Goal: Task Accomplishment & Management: Use online tool/utility

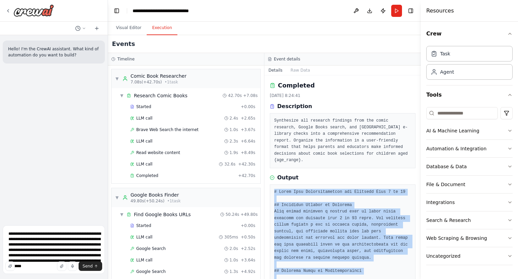
scroll to position [859, 0]
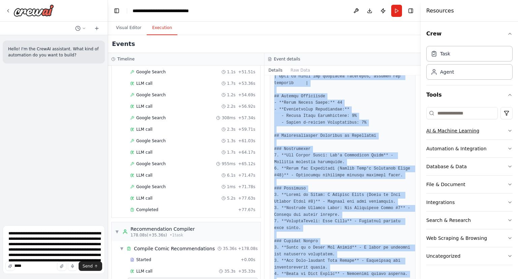
click at [508, 131] on icon "button" at bounding box center [510, 130] width 5 height 5
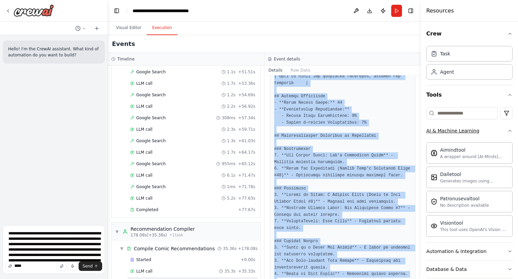
click at [509, 131] on icon "button" at bounding box center [510, 130] width 3 height 1
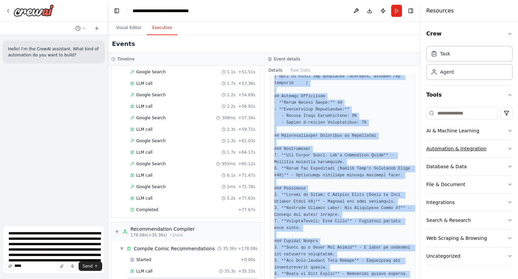
click at [510, 147] on icon "button" at bounding box center [510, 148] width 5 height 5
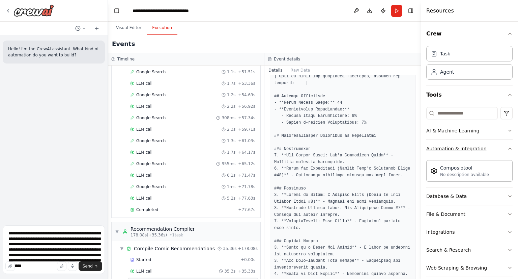
click at [510, 147] on div "Crew Task Agent Tools AI & Machine Learning Automation & Integration Composioto…" at bounding box center [469, 150] width 97 height 257
click at [508, 146] on icon "button" at bounding box center [510, 148] width 5 height 5
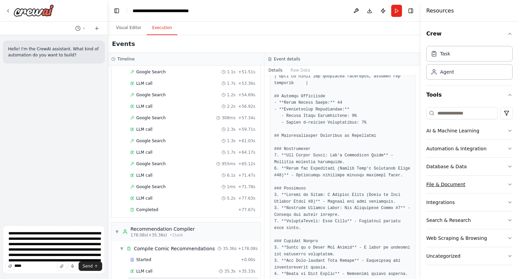
click at [505, 185] on button "File & Document" at bounding box center [470, 184] width 86 height 18
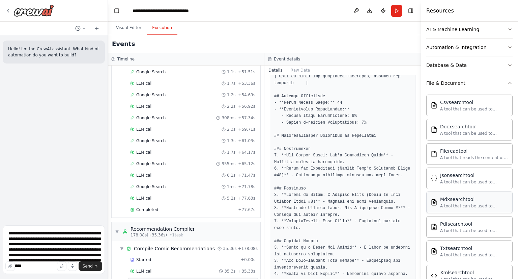
scroll to position [135, 0]
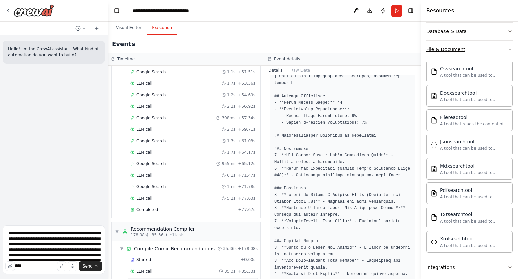
click at [508, 50] on icon "button" at bounding box center [510, 49] width 5 height 5
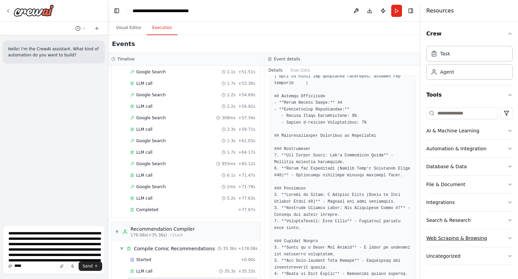
click at [490, 235] on button "Web Scraping & Browsing" at bounding box center [470, 238] width 86 height 18
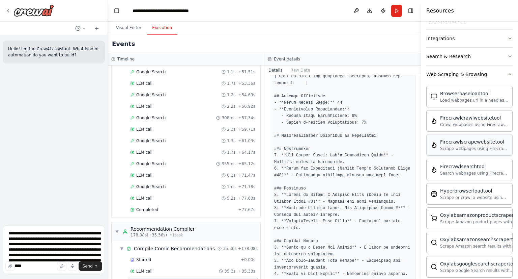
scroll to position [202, 0]
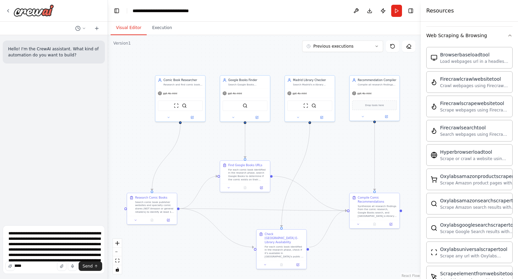
click at [131, 27] on button "Visual Editor" at bounding box center [129, 28] width 36 height 14
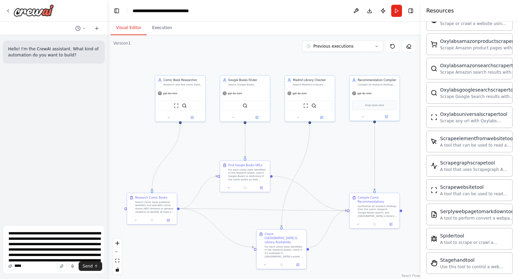
scroll to position [364, 0]
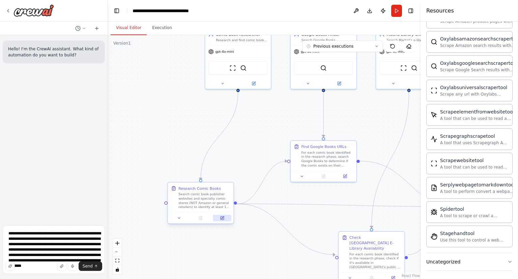
click at [222, 217] on icon at bounding box center [223, 217] width 2 height 2
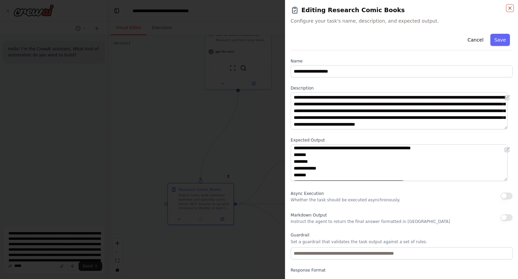
scroll to position [0, 0]
click at [506, 217] on button "button" at bounding box center [507, 217] width 12 height 7
click at [501, 217] on button "button" at bounding box center [507, 217] width 12 height 7
click at [349, 223] on p "Instruct the agent to return the final answer formatted in Markdown" at bounding box center [371, 221] width 160 height 5
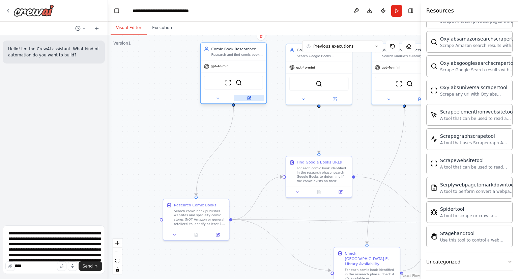
click at [249, 100] on icon at bounding box center [249, 98] width 4 height 4
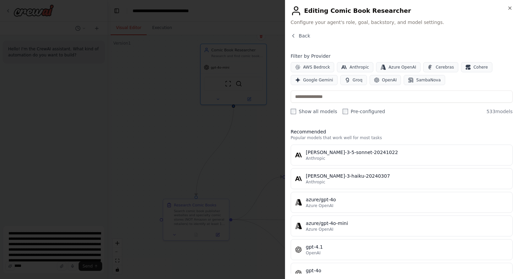
click at [332, 22] on span "Configure your agent's role, goal, backstory, and model settings." at bounding box center [402, 22] width 222 height 7
click at [509, 9] on icon "button" at bounding box center [510, 7] width 5 height 5
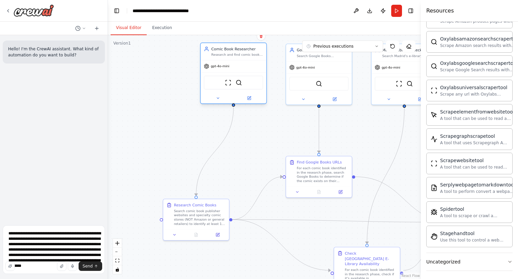
click at [223, 56] on div "Research and find comic books suitable for children aged {age_range} from comic…" at bounding box center [238, 55] width 52 height 4
click at [219, 96] on icon at bounding box center [218, 98] width 4 height 4
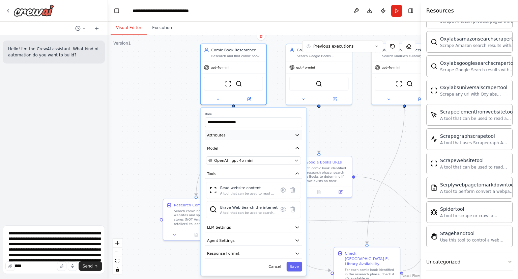
click at [298, 136] on icon "button" at bounding box center [297, 134] width 5 height 5
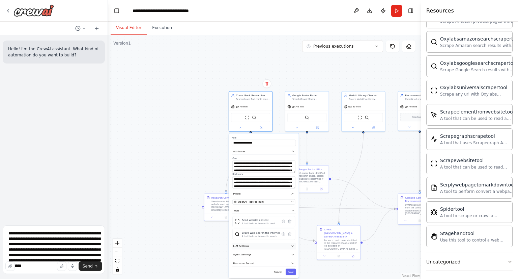
click at [293, 247] on button "LLM Settings" at bounding box center [264, 246] width 64 height 6
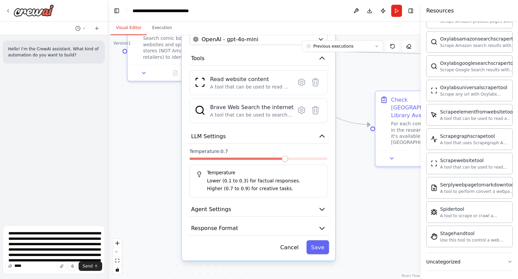
drag, startPoint x: 347, startPoint y: 196, endPoint x: 348, endPoint y: 79, distance: 116.4
click at [349, 80] on div ".deletable-edge-delete-btn { width: 20px; height: 20px; border: 0px solid #ffff…" at bounding box center [264, 157] width 313 height 244
click at [321, 202] on button "Agent Settings" at bounding box center [258, 209] width 141 height 15
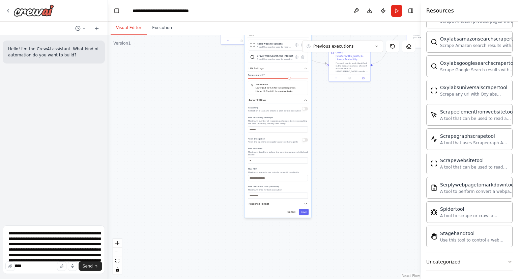
drag, startPoint x: 335, startPoint y: 252, endPoint x: 310, endPoint y: 132, distance: 122.6
click at [331, 127] on div ".deletable-edge-delete-btn { width: 20px; height: 20px; border: 0px solid #ffff…" at bounding box center [264, 157] width 313 height 244
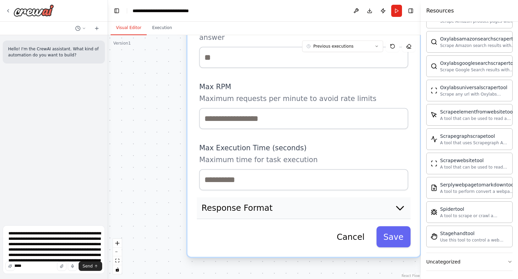
click at [400, 206] on icon "button" at bounding box center [400, 207] width 7 height 3
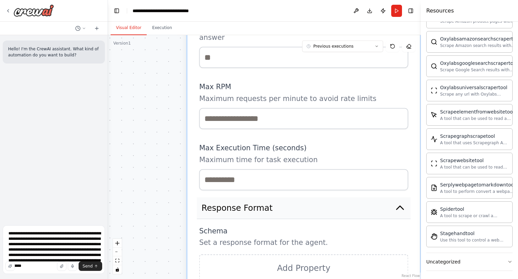
click at [400, 206] on icon "button" at bounding box center [400, 207] width 7 height 3
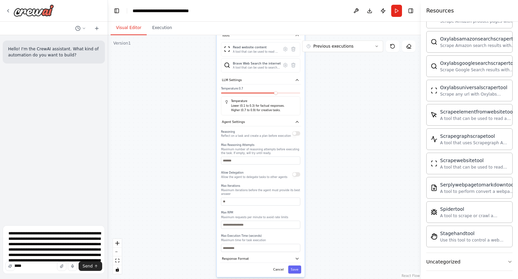
drag, startPoint x: 367, startPoint y: 135, endPoint x: 267, endPoint y: 181, distance: 110.8
click at [267, 181] on div "Reasoning Reflect on a task and create a plan before execution Max Reasoning At…" at bounding box center [260, 190] width 79 height 123
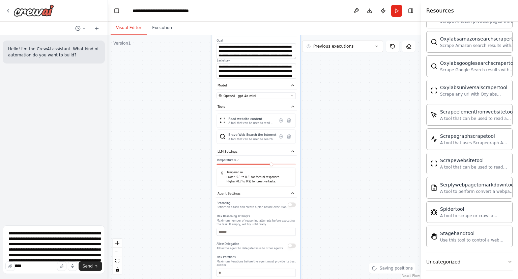
drag, startPoint x: 243, startPoint y: 140, endPoint x: 238, endPoint y: 213, distance: 73.4
click at [238, 213] on div "Reasoning Reflect on a task and create a plan before execution Max Reasoning At…" at bounding box center [256, 261] width 79 height 123
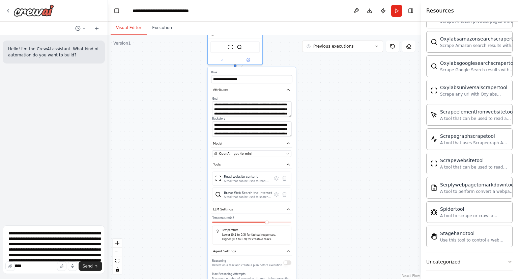
drag, startPoint x: 237, startPoint y: 143, endPoint x: 230, endPoint y: 223, distance: 79.9
click at [230, 223] on div "**********" at bounding box center [252, 236] width 88 height 339
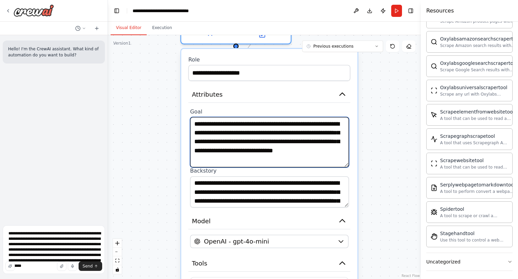
drag, startPoint x: 346, startPoint y: 145, endPoint x: 345, endPoint y: 164, distance: 19.3
click at [345, 164] on textarea "**********" at bounding box center [269, 142] width 159 height 50
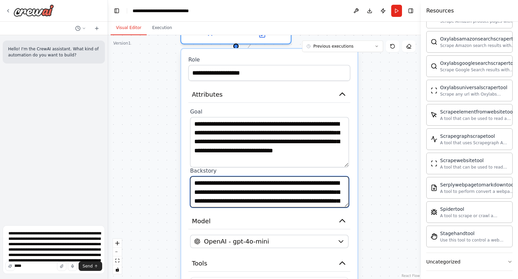
drag, startPoint x: 345, startPoint y: 206, endPoint x: 345, endPoint y: 209, distance: 3.4
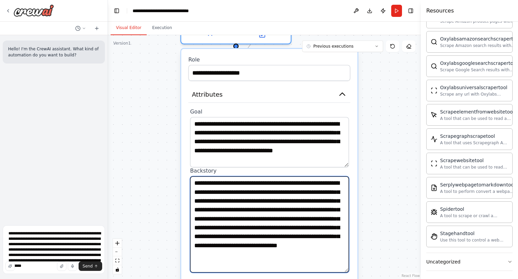
drag, startPoint x: 348, startPoint y: 204, endPoint x: 347, endPoint y: 269, distance: 65.1
click at [347, 269] on textarea "**********" at bounding box center [269, 224] width 159 height 96
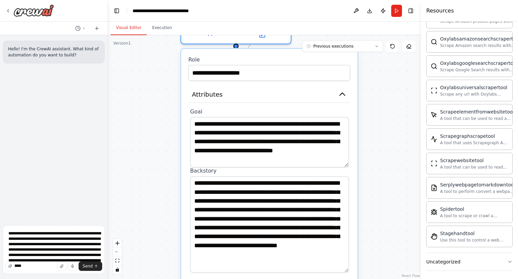
click at [372, 228] on div ".deletable-edge-delete-btn { width: 20px; height: 20px; border: 0px solid #ffff…" at bounding box center [264, 157] width 313 height 244
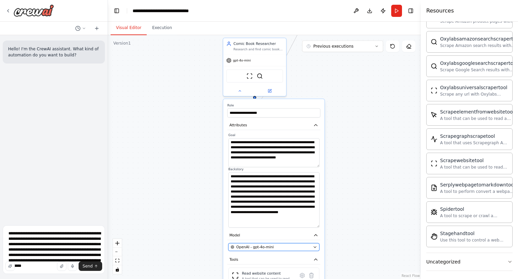
click at [315, 249] on button "OpenAI - gpt-4o-mini" at bounding box center [273, 247] width 91 height 8
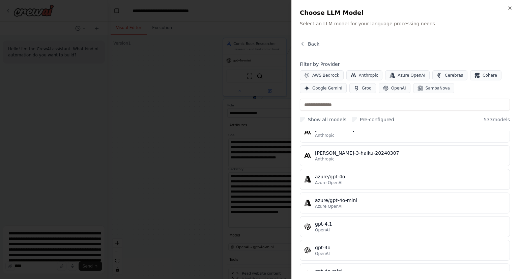
scroll to position [67, 0]
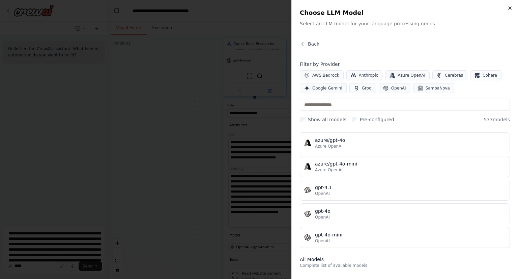
click at [510, 7] on icon "button" at bounding box center [510, 8] width 3 height 3
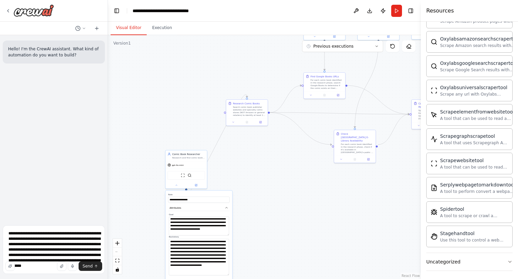
drag, startPoint x: 347, startPoint y: 94, endPoint x: 250, endPoint y: 198, distance: 142.1
click at [250, 199] on div ".deletable-edge-delete-btn { width: 20px; height: 20px; border: 0px solid #ffff…" at bounding box center [264, 157] width 313 height 244
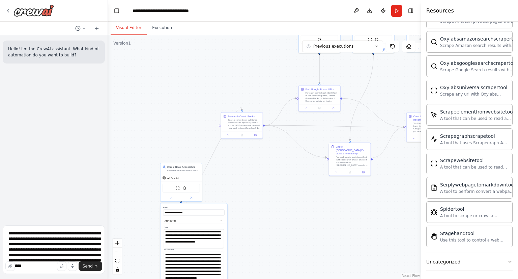
click at [257, 167] on div ".deletable-edge-delete-btn { width: 20px; height: 20px; border: 0px solid #ffff…" at bounding box center [264, 157] width 313 height 244
click at [272, 179] on div ".deletable-edge-delete-btn { width: 20px; height: 20px; border: 0px solid #ffff…" at bounding box center [264, 157] width 313 height 244
click at [255, 207] on div ".deletable-edge-delete-btn { width: 20px; height: 20px; border: 0px solid #ffff…" at bounding box center [264, 157] width 313 height 244
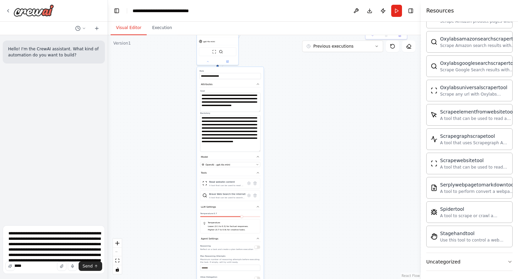
drag, startPoint x: 270, startPoint y: 132, endPoint x: 277, endPoint y: 116, distance: 16.8
click at [279, 94] on div ".deletable-edge-delete-btn { width: 20px; height: 20px; border: 0px solid #ffff…" at bounding box center [264, 157] width 313 height 244
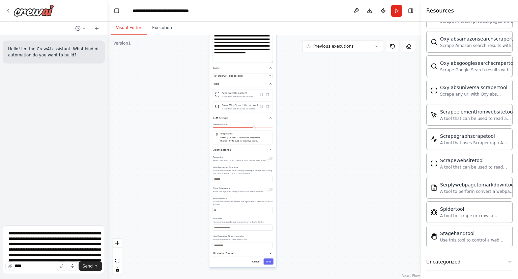
drag, startPoint x: 289, startPoint y: 111, endPoint x: 286, endPoint y: 92, distance: 19.8
click at [286, 92] on div ".deletable-edge-delete-btn { width: 20px; height: 20px; border: 0px solid #ffff…" at bounding box center [264, 157] width 313 height 244
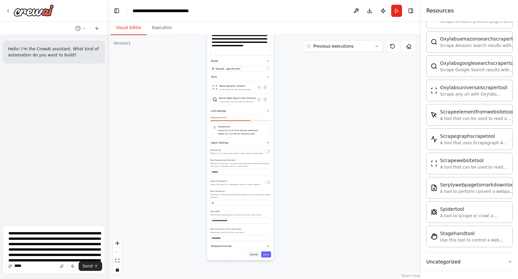
click at [254, 251] on button "Cancel" at bounding box center [254, 254] width 12 height 6
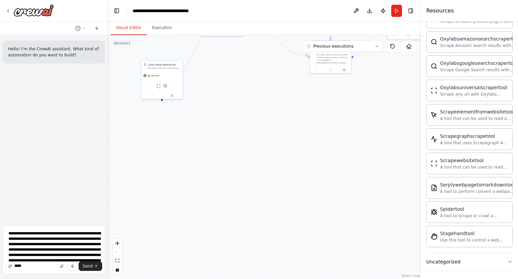
drag, startPoint x: 270, startPoint y: 226, endPoint x: 231, endPoint y: 294, distance: 78.7
click at [231, 278] on html "**********" at bounding box center [259, 139] width 518 height 279
drag, startPoint x: 273, startPoint y: 116, endPoint x: 259, endPoint y: 214, distance: 98.2
click at [259, 231] on div ".deletable-edge-delete-btn { width: 20px; height: 20px; border: 0px solid #ffff…" at bounding box center [264, 157] width 313 height 244
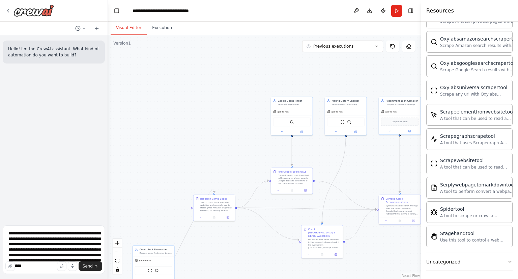
drag, startPoint x: 247, startPoint y: 231, endPoint x: 246, endPoint y: 247, distance: 15.9
click at [246, 248] on div ".deletable-edge-delete-btn { width: 20px; height: 20px; border: 0px solid #ffff…" at bounding box center [264, 157] width 313 height 244
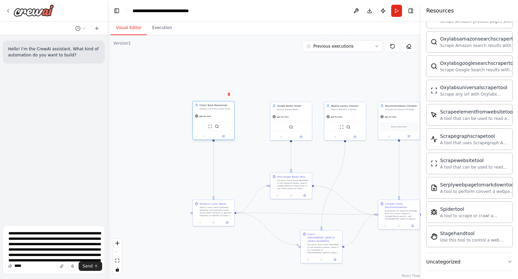
drag, startPoint x: 161, startPoint y: 255, endPoint x: 222, endPoint y: 107, distance: 160.6
click at [222, 107] on div "Research and find comic books suitable for children aged {age_range} from comic…" at bounding box center [216, 108] width 33 height 3
click at [278, 91] on div ".deletable-edge-delete-btn { width: 20px; height: 20px; border: 0px solid #ffff…" at bounding box center [264, 157] width 313 height 244
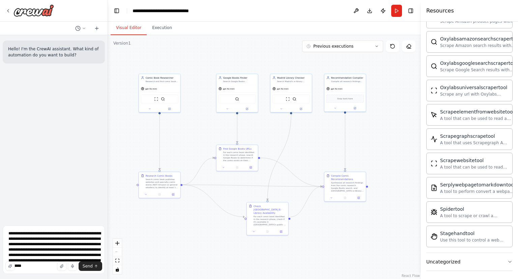
drag, startPoint x: 316, startPoint y: 160, endPoint x: 262, endPoint y: 133, distance: 60.1
click at [262, 133] on div ".deletable-edge-delete-btn { width: 20px; height: 20px; border: 0px solid #ffff…" at bounding box center [264, 157] width 313 height 244
click at [228, 109] on button at bounding box center [227, 108] width 19 height 4
click at [277, 139] on icon "button" at bounding box center [278, 139] width 2 height 1
click at [277, 148] on icon "button" at bounding box center [277, 147] width 3 height 3
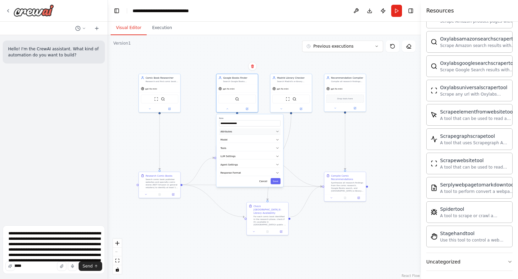
click at [276, 131] on icon "button" at bounding box center [277, 131] width 3 height 3
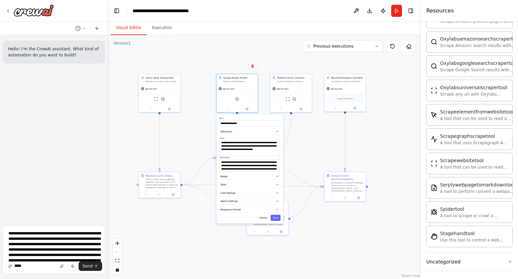
drag, startPoint x: 278, startPoint y: 150, endPoint x: 278, endPoint y: 154, distance: 4.0
click at [278, 154] on textarea "**********" at bounding box center [250, 148] width 60 height 16
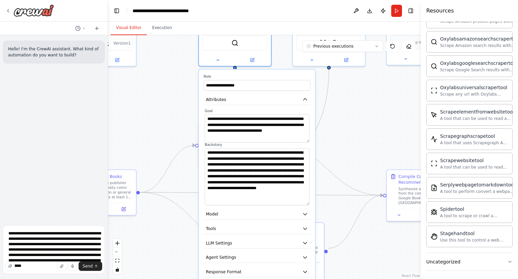
drag, startPoint x: 307, startPoint y: 167, endPoint x: 307, endPoint y: 204, distance: 36.8
click at [307, 204] on textarea "**********" at bounding box center [257, 176] width 105 height 57
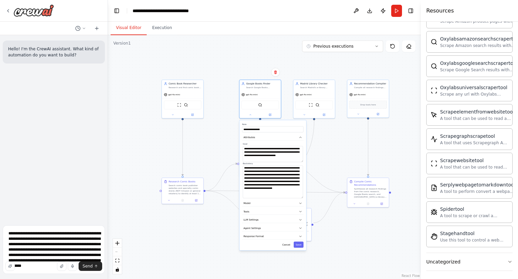
click at [326, 146] on div ".deletable-edge-delete-btn { width: 20px; height: 20px; border: 0px solid #ffff…" at bounding box center [264, 157] width 313 height 244
click at [334, 146] on div ".deletable-edge-delete-btn { width: 20px; height: 20px; border: 0px solid #ffff…" at bounding box center [264, 157] width 313 height 244
click at [287, 244] on button "Cancel" at bounding box center [286, 244] width 12 height 6
click at [288, 243] on button "Cancel" at bounding box center [286, 244] width 12 height 6
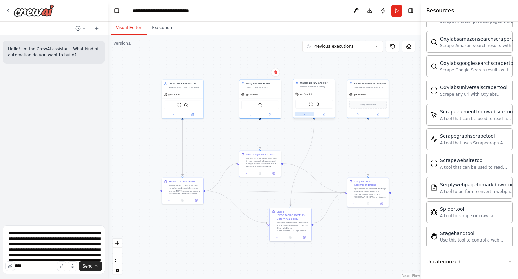
click at [304, 114] on icon at bounding box center [304, 114] width 3 height 3
click at [355, 137] on icon "button" at bounding box center [355, 137] width 2 height 1
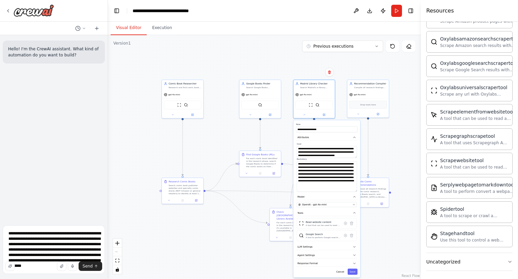
drag, startPoint x: 356, startPoint y: 171, endPoint x: 359, endPoint y: 190, distance: 19.1
click at [359, 190] on div "**********" at bounding box center [327, 198] width 67 height 157
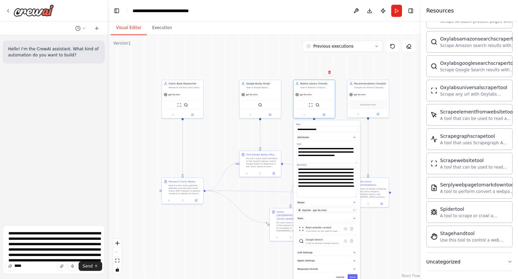
drag, startPoint x: 355, startPoint y: 156, endPoint x: 355, endPoint y: 161, distance: 5.4
click at [355, 161] on textarea "**********" at bounding box center [327, 155] width 60 height 18
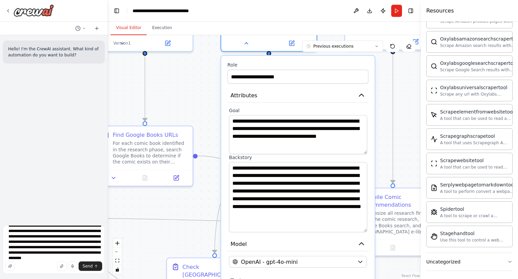
scroll to position [11, 0]
click at [8, 266] on icon "button" at bounding box center [10, 266] width 4 height 4
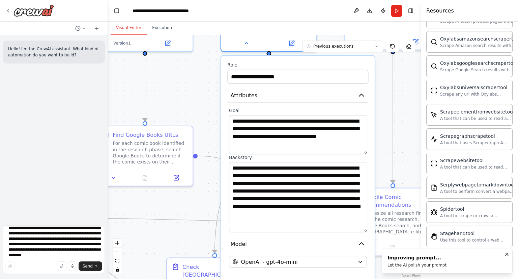
click at [409, 164] on div ".deletable-edge-delete-btn { width: 20px; height: 20px; border: 0px solid #ffff…" at bounding box center [264, 157] width 313 height 244
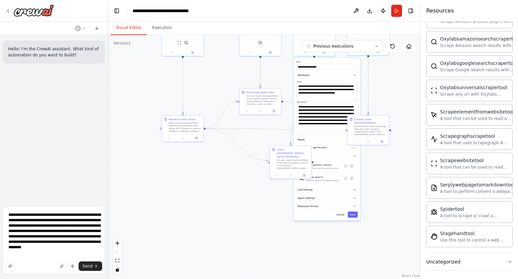
drag, startPoint x: 371, startPoint y: 233, endPoint x: 373, endPoint y: 179, distance: 54.7
click at [373, 179] on div ".deletable-edge-delete-btn { width: 20px; height: 20px; border: 0px solid #ffff…" at bounding box center [264, 157] width 313 height 244
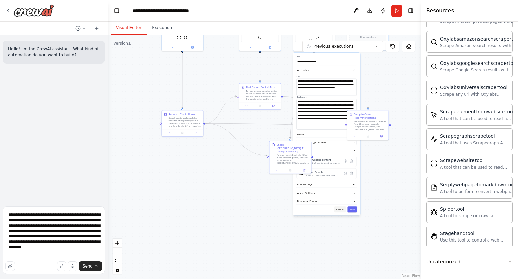
click at [343, 209] on button "Cancel" at bounding box center [340, 209] width 12 height 6
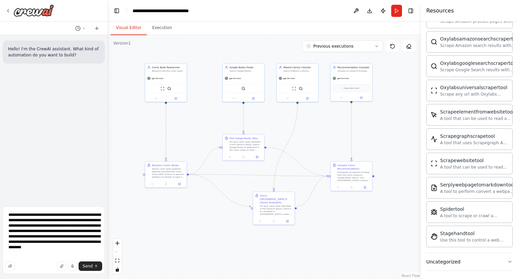
drag, startPoint x: 390, startPoint y: 86, endPoint x: 374, endPoint y: 137, distance: 53.6
click at [374, 137] on div ".deletable-edge-delete-btn { width: 20px; height: 20px; border: 0px solid #ffff…" at bounding box center [264, 157] width 313 height 244
click at [42, 227] on textarea "**********" at bounding box center [54, 239] width 102 height 67
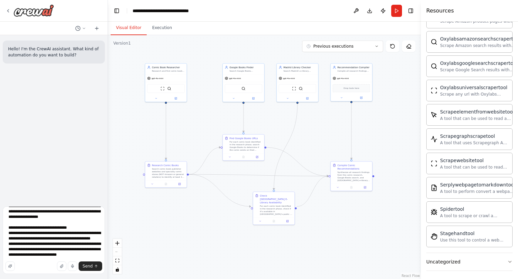
click at [142, 241] on div ".deletable-edge-delete-btn { width: 20px; height: 20px; border: 0px solid #ffff…" at bounding box center [264, 157] width 313 height 244
click at [60, 226] on textarea "**********" at bounding box center [54, 239] width 102 height 67
paste textarea "**********"
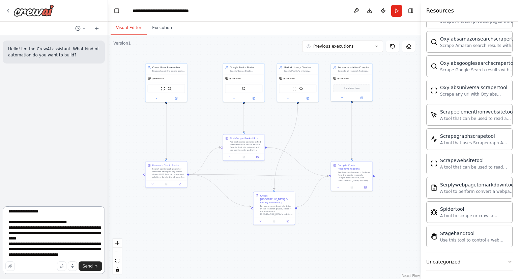
scroll to position [116, 0]
type textarea "**********"
click at [86, 265] on span "Send" at bounding box center [88, 265] width 10 height 5
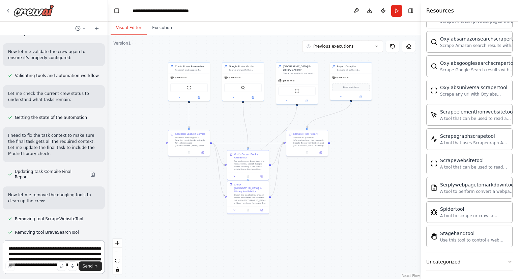
scroll to position [1092, 0]
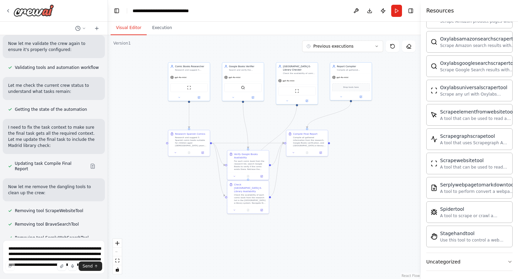
drag, startPoint x: 94, startPoint y: 231, endPoint x: 94, endPoint y: 237, distance: 6.1
click at [94, 237] on div "Hello! I'm the CrewAI assistant. What kind of automation do you want to build? …" at bounding box center [54, 139] width 108 height 279
click at [91, 248] on textarea at bounding box center [54, 257] width 102 height 34
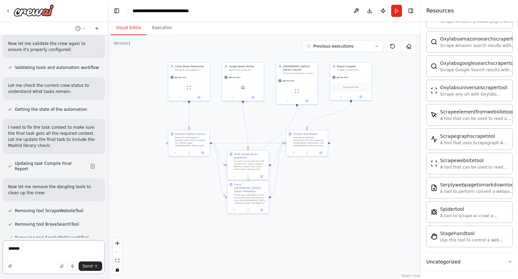
type textarea "********"
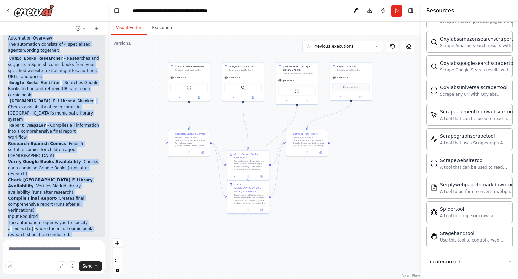
scroll to position [1627, 0]
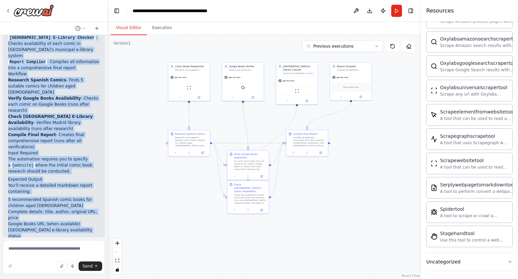
drag, startPoint x: 79, startPoint y: 75, endPoint x: 61, endPoint y: 169, distance: 96.2
click at [61, 169] on div "Excellent! I've successfully created your Spanish Comic Books Recommender for C…" at bounding box center [53, 112] width 91 height 334
copy div "Spanish Comic Books Recommender for Children automation. Here's what I've built…"
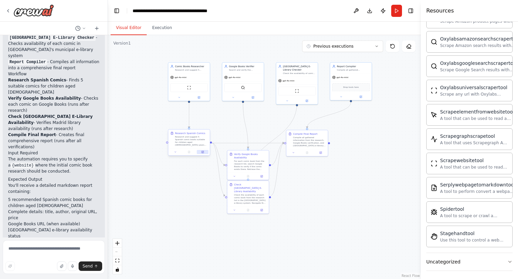
click at [202, 152] on icon at bounding box center [203, 152] width 2 height 2
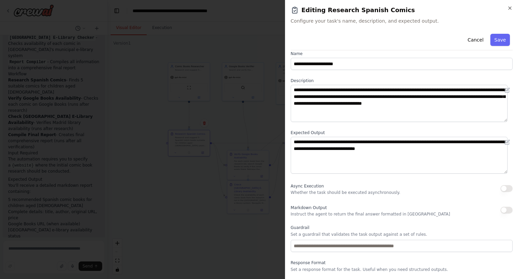
scroll to position [0, 0]
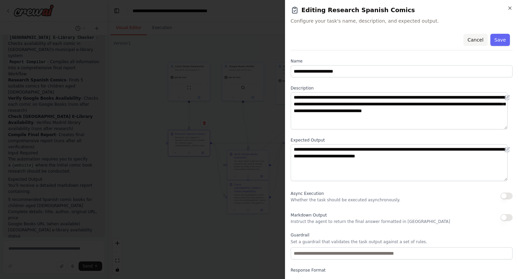
click at [472, 39] on button "Cancel" at bounding box center [476, 40] width 24 height 12
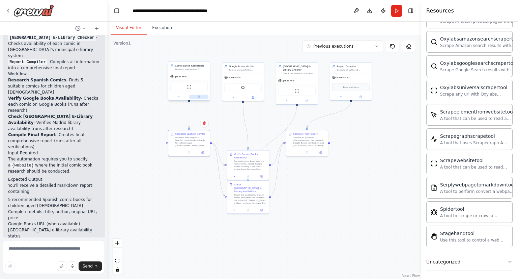
click at [200, 97] on icon at bounding box center [199, 96] width 3 height 3
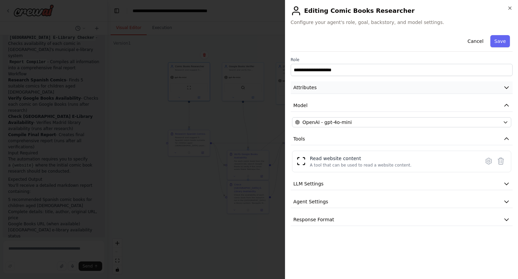
click at [503, 88] on button "Attributes" at bounding box center [402, 87] width 222 height 12
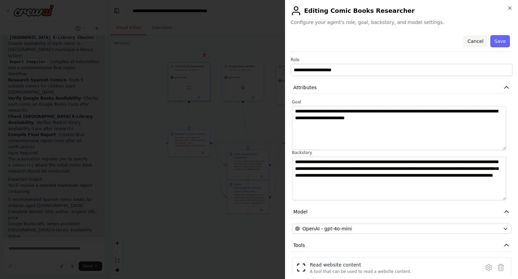
click at [474, 41] on button "Cancel" at bounding box center [476, 41] width 24 height 12
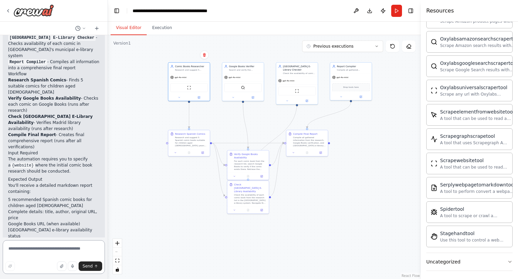
click at [42, 249] on textarea at bounding box center [54, 257] width 102 height 34
paste textarea "**********"
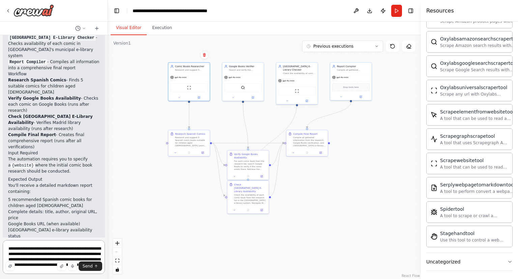
scroll to position [111, 0]
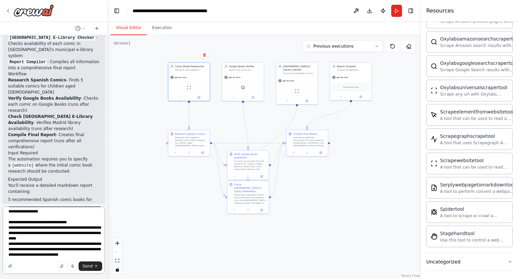
click at [60, 227] on textarea at bounding box center [54, 239] width 102 height 67
paste textarea "**********"
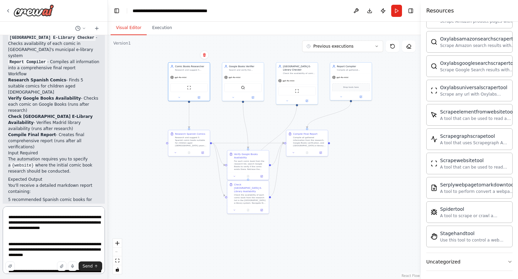
scroll to position [0, 0]
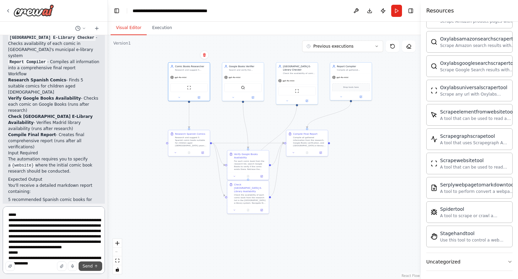
type textarea "**********"
click at [89, 266] on span "Send" at bounding box center [88, 265] width 10 height 5
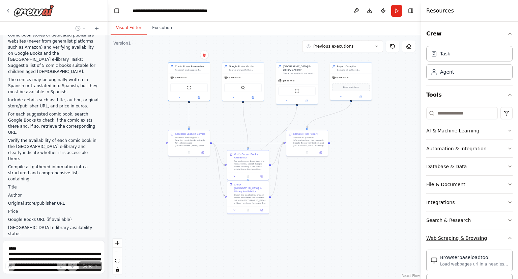
click at [508, 236] on icon "button" at bounding box center [510, 237] width 5 height 5
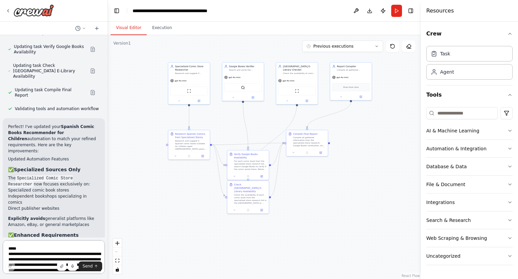
scroll to position [2277, 0]
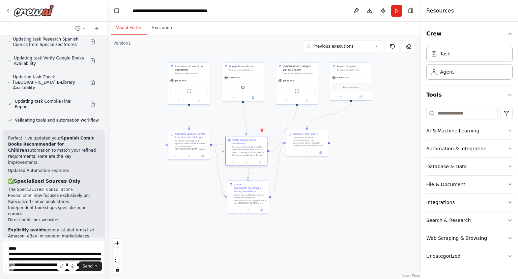
drag, startPoint x: 255, startPoint y: 165, endPoint x: 254, endPoint y: 152, distance: 13.2
click at [254, 152] on div "For each comic book from the specialized store research list, search Google Boo…" at bounding box center [249, 150] width 33 height 11
click at [297, 189] on div ".deletable-edge-delete-btn { width: 20px; height: 20px; border: 0px solid #ffff…" at bounding box center [264, 157] width 313 height 244
drag, startPoint x: 318, startPoint y: 147, endPoint x: 359, endPoint y: 148, distance: 40.5
click at [359, 148] on div "Compile all gathered information from the specialized store research, Google Bo…" at bounding box center [353, 144] width 33 height 11
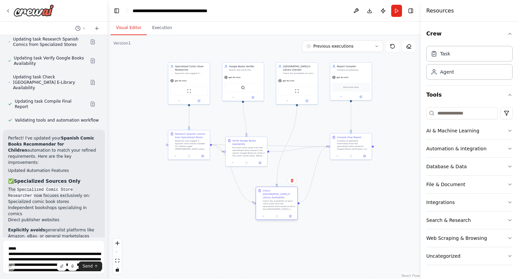
drag, startPoint x: 252, startPoint y: 200, endPoint x: 282, endPoint y: 205, distance: 29.8
click at [282, 205] on div "Check the availability of each comic book from the specialized store research l…" at bounding box center [279, 204] width 33 height 11
drag, startPoint x: 259, startPoint y: 146, endPoint x: 259, endPoint y: 131, distance: 15.2
click at [259, 131] on div "For each comic book from the specialized store research list, search Google Boo…" at bounding box center [252, 127] width 33 height 11
drag, startPoint x: 191, startPoint y: 150, endPoint x: 192, endPoint y: 170, distance: 20.3
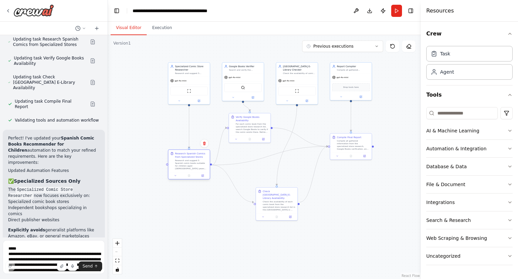
click at [192, 170] on div "Research Spanish Comics from Specialized Stores Research and suggest 5 Spanish …" at bounding box center [189, 160] width 42 height 22
click at [355, 170] on div "Compile Final Report Compile all gathered information from the specialized stor…" at bounding box center [351, 162] width 42 height 27
click at [356, 169] on div at bounding box center [351, 171] width 42 height 7
drag, startPoint x: 249, startPoint y: 131, endPoint x: 242, endPoint y: 139, distance: 10.0
click at [242, 139] on div "For each comic book from the specialized store research list, search Google Boo…" at bounding box center [245, 134] width 33 height 11
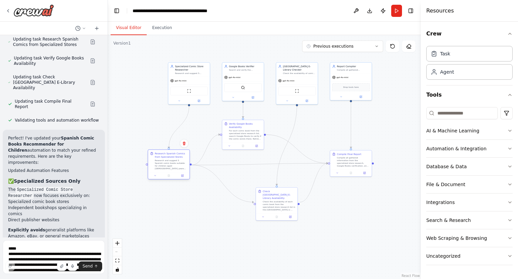
drag, startPoint x: 193, startPoint y: 162, endPoint x: 173, endPoint y: 161, distance: 19.6
click at [173, 161] on div "Research and suggest 5 Spanish comic books suitable for children aged 8-12 year…" at bounding box center [171, 164] width 33 height 11
click at [192, 197] on div ".deletable-edge-delete-btn { width: 20px; height: 20px; border: 0px solid #ffff…" at bounding box center [264, 157] width 313 height 244
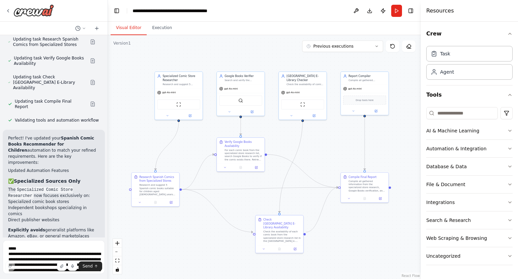
drag, startPoint x: 337, startPoint y: 134, endPoint x: 329, endPoint y: 163, distance: 30.3
click at [329, 163] on div ".deletable-edge-delete-btn { width: 20px; height: 20px; border: 0px solid #ffff…" at bounding box center [264, 157] width 313 height 244
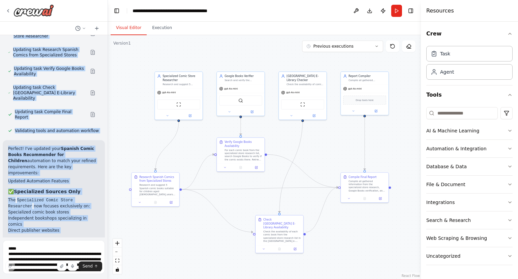
scroll to position [2102, 0]
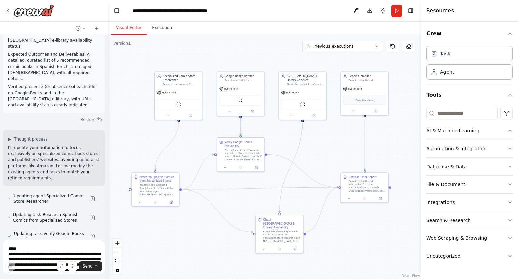
drag, startPoint x: 87, startPoint y: 169, endPoint x: 6, endPoint y: 172, distance: 80.7
copy div "Updated Automation Features ✅ Specialized Sources Only The Specialized Comic St…"
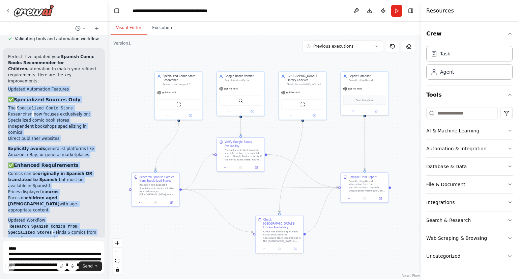
scroll to position [2378, 0]
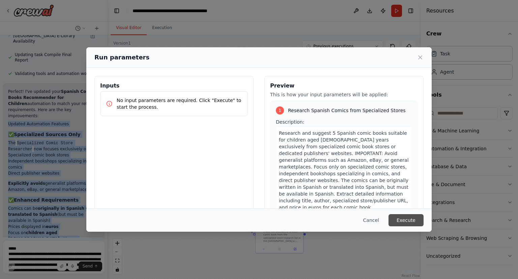
click at [406, 221] on button "Execute" at bounding box center [406, 220] width 35 height 12
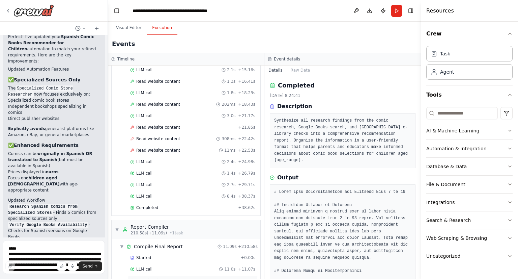
click at [158, 278] on div "Completed" at bounding box center [182, 280] width 105 height 5
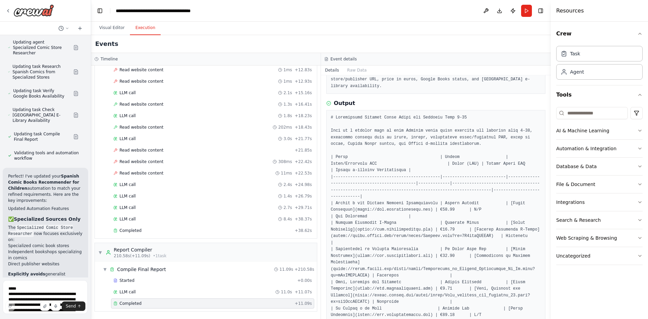
scroll to position [2547, 0]
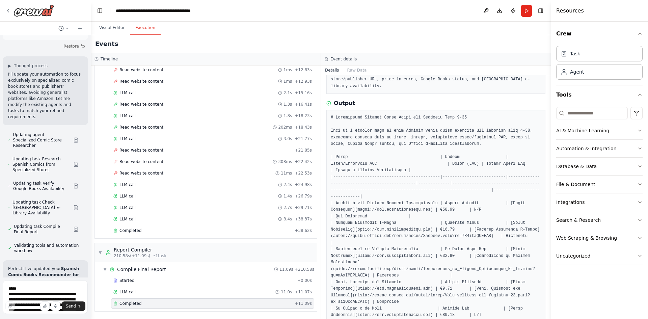
drag, startPoint x: 107, startPoint y: 119, endPoint x: 95, endPoint y: 112, distance: 14.1
click at [95, 112] on div "Hello! I'm the CrewAI assistant. What kind of automation do you want to build? …" at bounding box center [324, 159] width 648 height 319
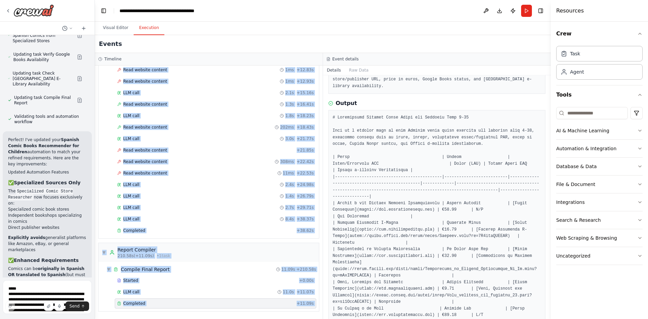
drag, startPoint x: 324, startPoint y: 59, endPoint x: 319, endPoint y: 60, distance: 4.9
click at [319, 60] on div "Timeline ▼ Specialized Comic Store Researcher 7.21s (+123.50s) • 1 task ▼ Resea…" at bounding box center [323, 186] width 456 height 266
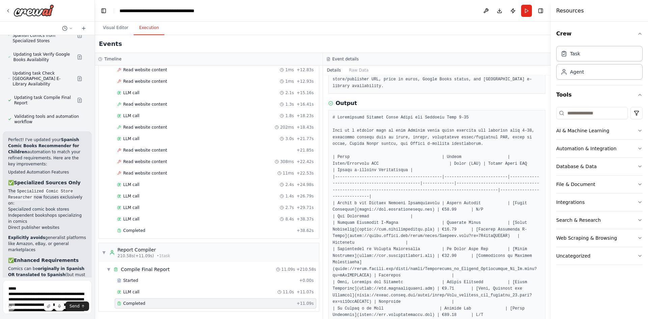
click at [395, 39] on div "Events" at bounding box center [323, 44] width 456 height 18
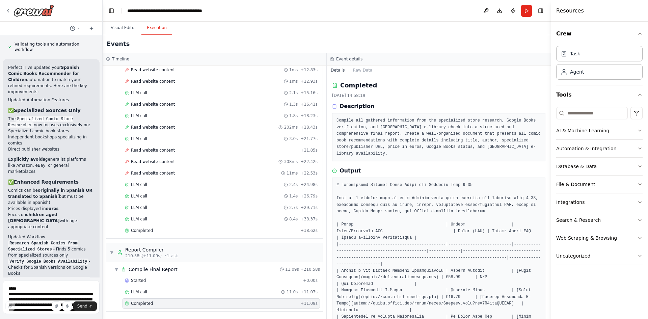
scroll to position [2368, 0]
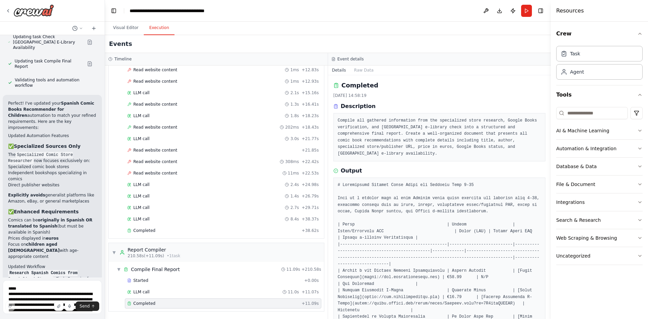
drag, startPoint x: 94, startPoint y: 159, endPoint x: 105, endPoint y: 159, distance: 10.8
click at [105, 159] on div "Hello! I'm the CrewAI assistant. What kind of automation do you want to build? …" at bounding box center [324, 159] width 648 height 319
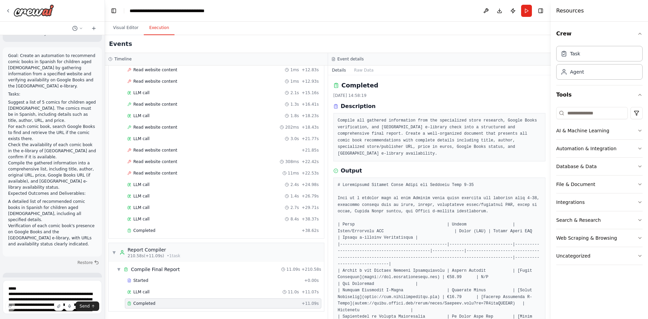
scroll to position [0, 0]
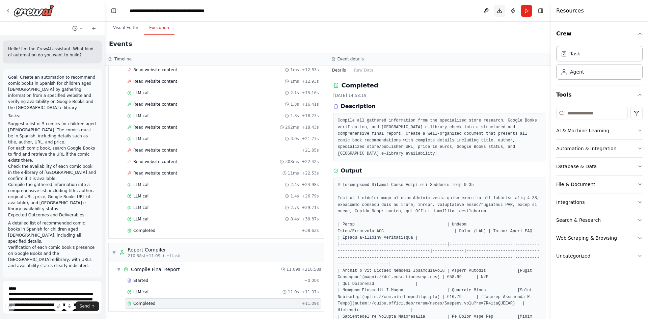
click at [503, 10] on button "Download" at bounding box center [499, 11] width 11 height 12
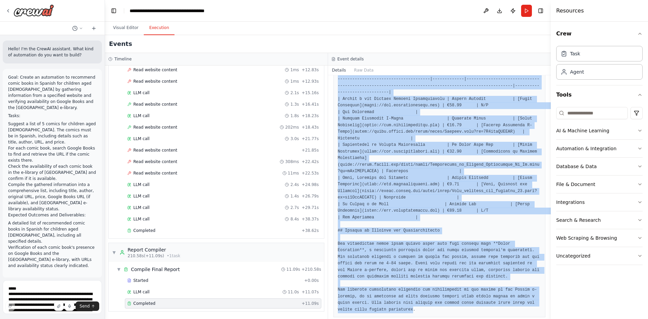
scroll to position [174, 0]
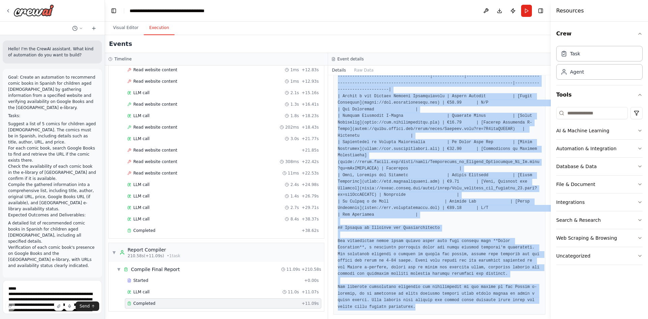
drag, startPoint x: 338, startPoint y: 179, endPoint x: 399, endPoint y: 305, distance: 140.4
click at [399, 278] on div at bounding box center [439, 158] width 212 height 311
copy pre "# Recommended Spanish Comic Books for Children Aged 8-12 Here is a curated list…"
click at [420, 271] on pre at bounding box center [439, 158] width 203 height 303
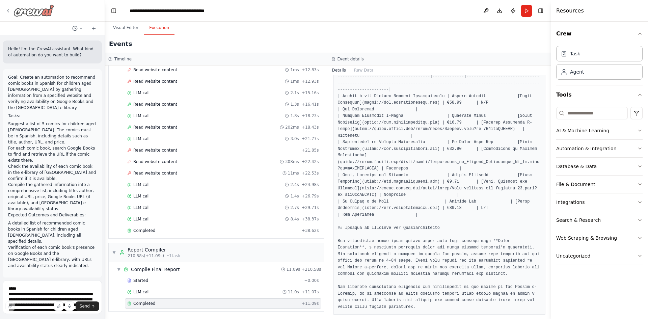
click at [12, 10] on div at bounding box center [29, 10] width 49 height 12
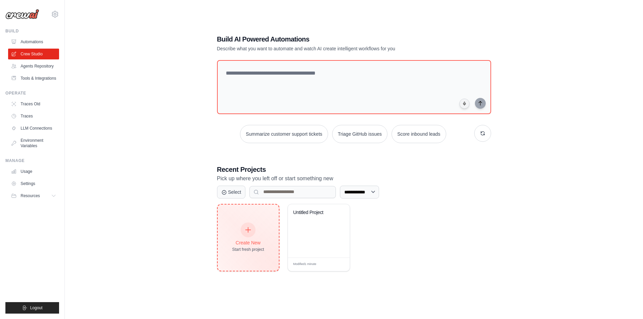
click at [249, 235] on div at bounding box center [248, 229] width 15 height 15
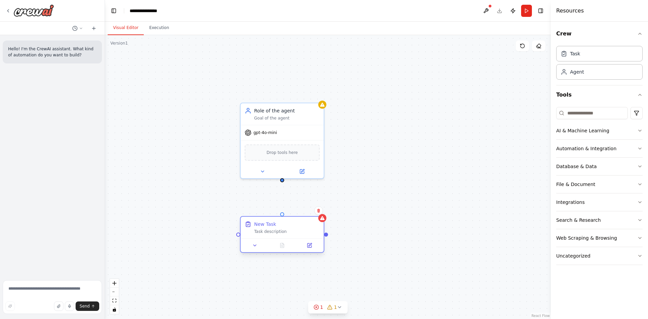
drag, startPoint x: 330, startPoint y: 252, endPoint x: 296, endPoint y: 226, distance: 43.1
click at [296, 226] on div "New Task" at bounding box center [286, 224] width 65 height 7
click at [287, 153] on span "Drop tools here" at bounding box center [282, 151] width 31 height 7
click at [569, 131] on div "AI & Machine Learning" at bounding box center [582, 130] width 53 height 7
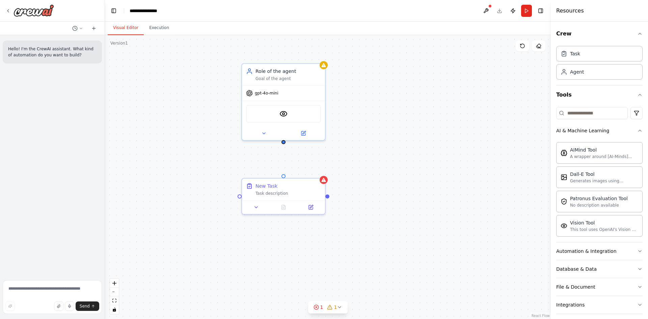
drag, startPoint x: 282, startPoint y: 191, endPoint x: 283, endPoint y: 144, distance: 46.9
click at [283, 144] on div "Role of the agent Goal of the agent gpt-4o-mini VisionTool New Task Task descri…" at bounding box center [328, 177] width 446 height 284
drag, startPoint x: 283, startPoint y: 143, endPoint x: 286, endPoint y: 174, distance: 31.2
click at [286, 174] on div "Role of the agent Goal of the agent gpt-4o-mini VisionTool New Task Task descri…" at bounding box center [328, 177] width 446 height 284
click at [288, 77] on div "Goal of the agent" at bounding box center [287, 76] width 65 height 5
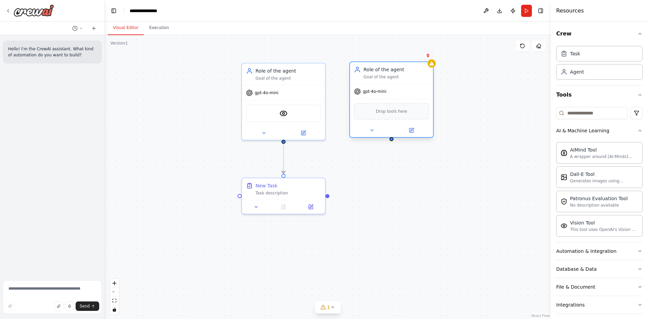
drag, startPoint x: 487, startPoint y: 98, endPoint x: 404, endPoint y: 80, distance: 84.3
click at [404, 80] on div "Role of the agent Goal of the agent" at bounding box center [391, 73] width 83 height 22
click at [581, 112] on input at bounding box center [592, 113] width 72 height 12
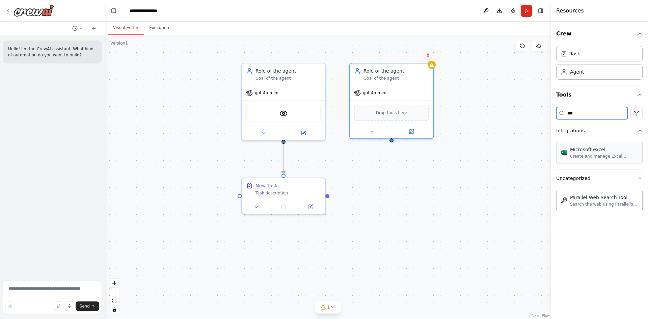
type input "***"
drag, startPoint x: 333, startPoint y: 197, endPoint x: 384, endPoint y: 217, distance: 54.7
click at [384, 217] on div "Role of the agent Goal of the agent gpt-4o-mini VisionTool Microsoft excel New …" at bounding box center [329, 137] width 446 height 284
drag, startPoint x: 326, startPoint y: 195, endPoint x: 419, endPoint y: 214, distance: 95.5
click at [419, 214] on div "Role of the agent Goal of the agent gpt-4o-mini VisionTool Microsoft excel New …" at bounding box center [329, 137] width 446 height 284
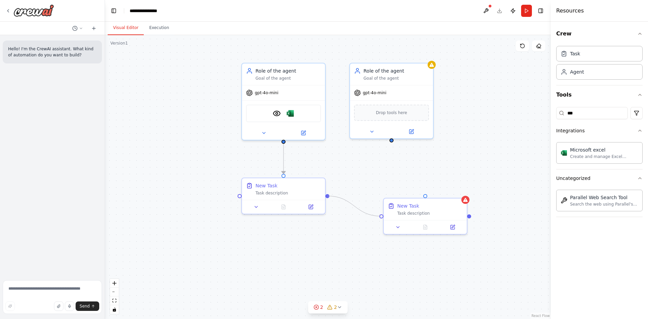
drag, startPoint x: 328, startPoint y: 195, endPoint x: 382, endPoint y: 217, distance: 58.8
click at [382, 217] on div "Role of the agent Goal of the agent gpt-4o-mini VisionTool Microsoft excel New …" at bounding box center [329, 137] width 446 height 284
drag, startPoint x: 429, startPoint y: 214, endPoint x: 424, endPoint y: 196, distance: 18.6
click at [424, 196] on div "New Task Task description" at bounding box center [431, 188] width 83 height 22
drag, startPoint x: 390, startPoint y: 140, endPoint x: 419, endPoint y: 174, distance: 44.5
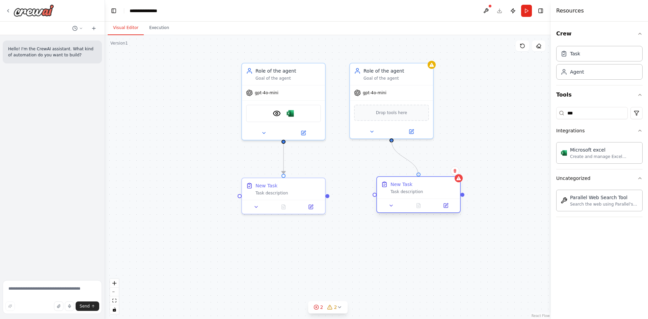
click at [419, 174] on div "Role of the agent Goal of the agent gpt-4o-mini VisionTool Microsoft excel New …" at bounding box center [329, 137] width 446 height 284
drag, startPoint x: 327, startPoint y: 196, endPoint x: 376, endPoint y: 195, distance: 48.9
click at [376, 195] on div "Role of the agent Goal of the agent gpt-4o-mini VisionTool Microsoft excel New …" at bounding box center [329, 137] width 446 height 284
drag, startPoint x: 430, startPoint y: 193, endPoint x: 446, endPoint y: 194, distance: 16.6
click at [446, 194] on div "Task description" at bounding box center [443, 191] width 65 height 5
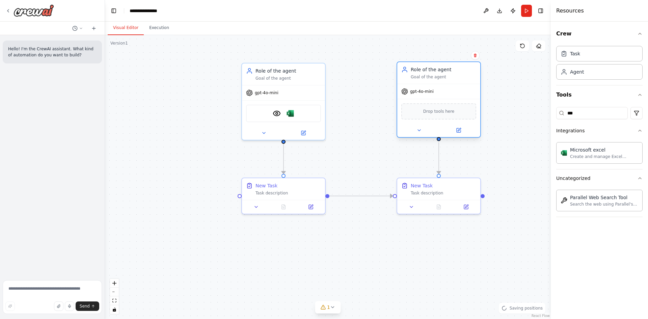
drag, startPoint x: 419, startPoint y: 88, endPoint x: 466, endPoint y: 90, distance: 47.3
click at [466, 90] on div "gpt-4o-mini" at bounding box center [438, 91] width 83 height 15
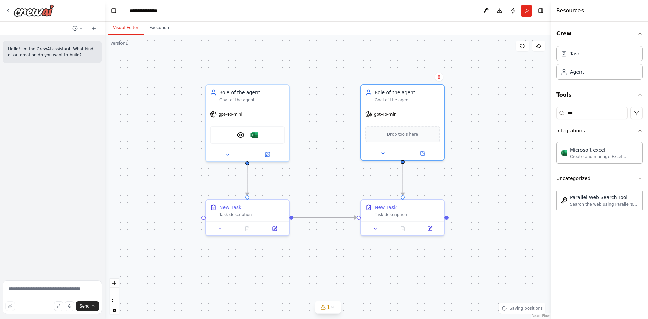
drag, startPoint x: 512, startPoint y: 112, endPoint x: 475, endPoint y: 131, distance: 41.1
click at [475, 131] on div ".deletable-edge-delete-btn { width: 20px; height: 20px; border: 0px solid #ffff…" at bounding box center [328, 177] width 446 height 284
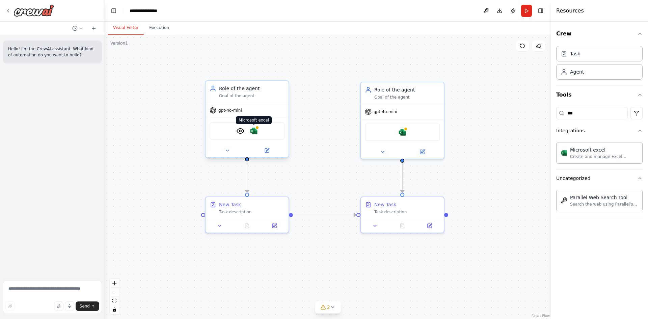
click at [254, 131] on img at bounding box center [254, 131] width 8 height 8
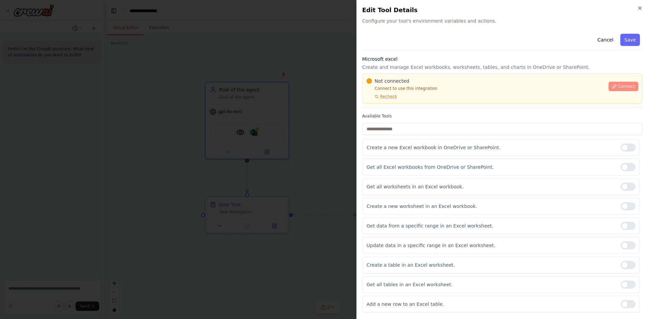
click at [619, 85] on span "Connect" at bounding box center [626, 86] width 17 height 5
click at [599, 40] on button "Cancel" at bounding box center [605, 40] width 24 height 12
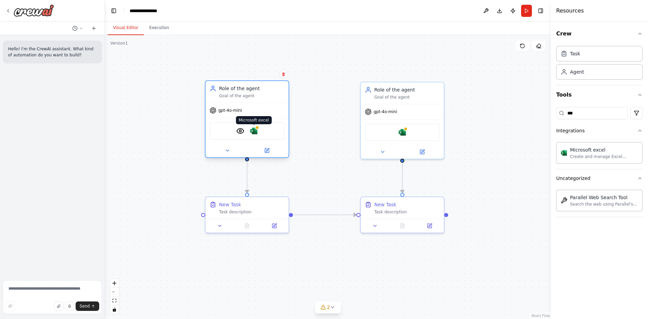
click at [252, 132] on img at bounding box center [254, 131] width 8 height 8
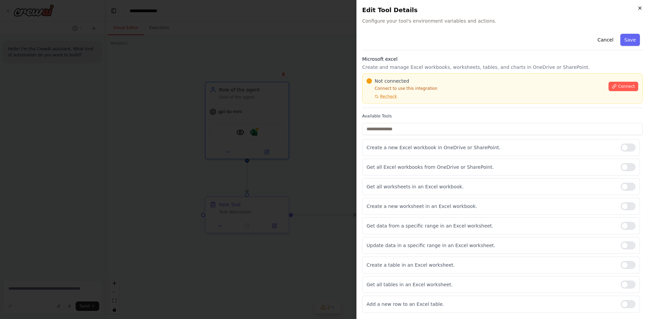
click at [641, 9] on icon "button" at bounding box center [639, 7] width 5 height 5
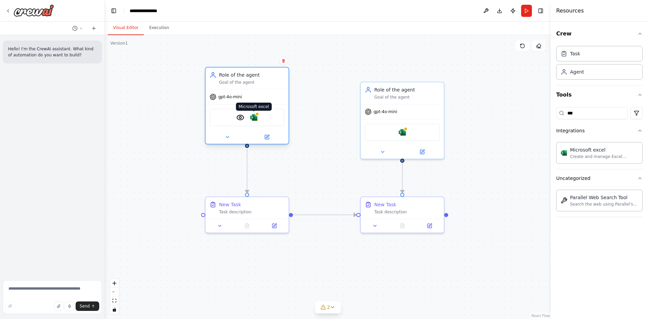
drag, startPoint x: 253, startPoint y: 132, endPoint x: 251, endPoint y: 119, distance: 13.4
click at [253, 118] on img at bounding box center [254, 117] width 8 height 8
click at [227, 141] on div at bounding box center [247, 136] width 83 height 13
click at [227, 139] on icon at bounding box center [227, 136] width 5 height 5
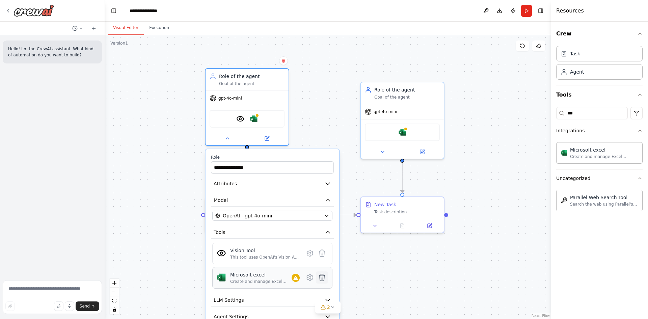
click at [323, 281] on icon at bounding box center [322, 277] width 6 height 7
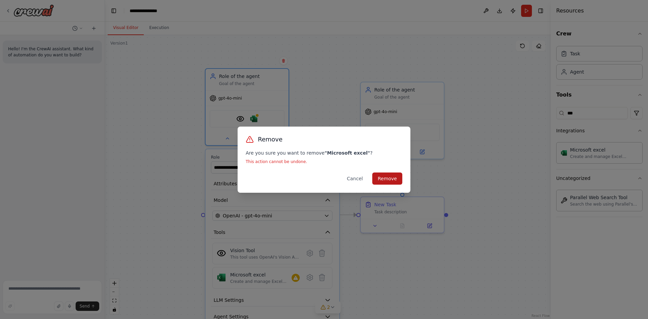
click at [388, 179] on button "Remove" at bounding box center [387, 178] width 30 height 12
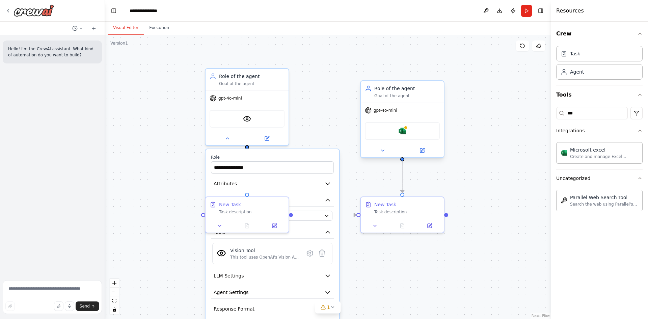
click at [421, 133] on div "Microsoft excel" at bounding box center [402, 131] width 75 height 18
click at [378, 154] on button at bounding box center [382, 150] width 38 height 8
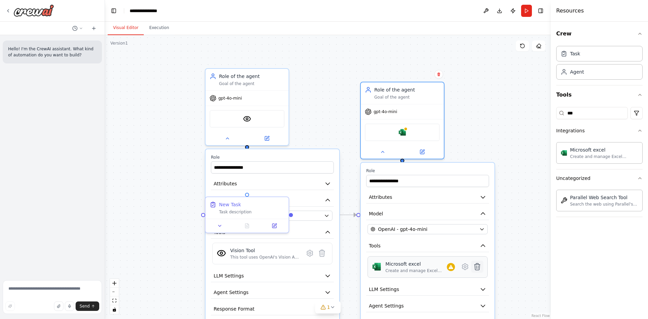
click at [480, 269] on icon at bounding box center [477, 267] width 8 height 8
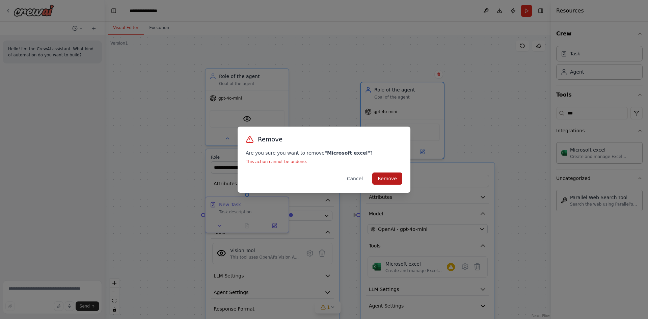
click at [392, 177] on button "Remove" at bounding box center [387, 178] width 30 height 12
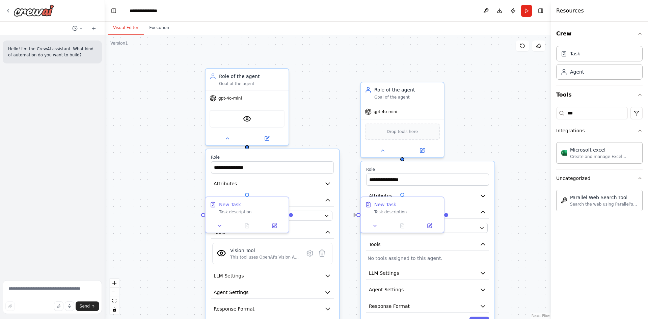
click at [342, 117] on div ".deletable-edge-delete-btn { width: 20px; height: 20px; border: 0px solid #ffff…" at bounding box center [328, 177] width 446 height 284
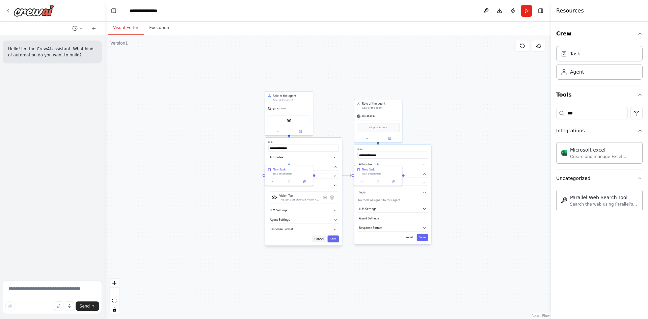
click at [319, 240] on button "Cancel" at bounding box center [319, 238] width 14 height 7
click at [408, 239] on button "Cancel" at bounding box center [408, 237] width 14 height 7
click at [366, 238] on div ".deletable-edge-delete-btn { width: 20px; height: 20px; border: 0px solid #ffff…" at bounding box center [328, 177] width 446 height 284
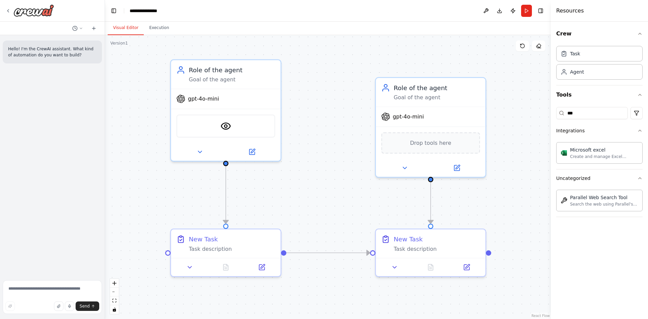
drag, startPoint x: 329, startPoint y: 143, endPoint x: 332, endPoint y: 201, distance: 58.1
click at [333, 201] on div ".deletable-edge-delete-btn { width: 20px; height: 20px; border: 0px solid #ffff…" at bounding box center [328, 177] width 446 height 284
click at [195, 149] on icon at bounding box center [197, 150] width 7 height 7
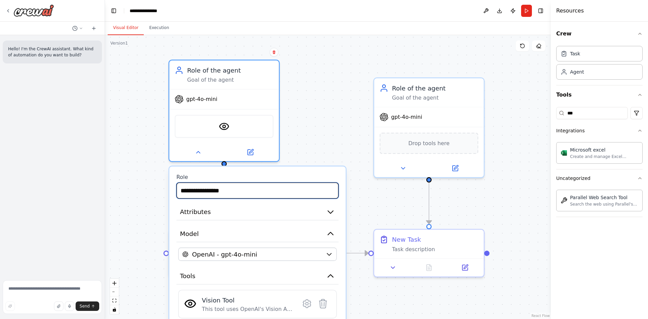
click at [222, 194] on input "**********" at bounding box center [257, 191] width 162 height 16
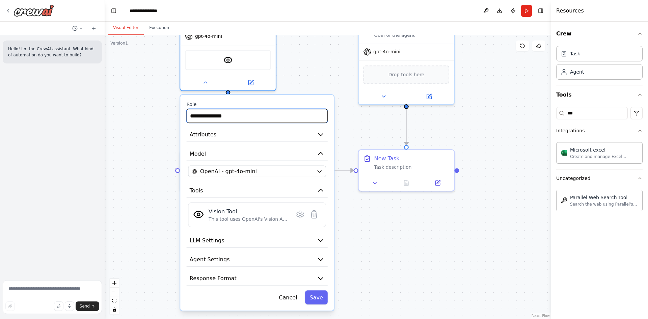
type input "**********"
click at [289, 300] on button "Cancel" at bounding box center [288, 297] width 28 height 14
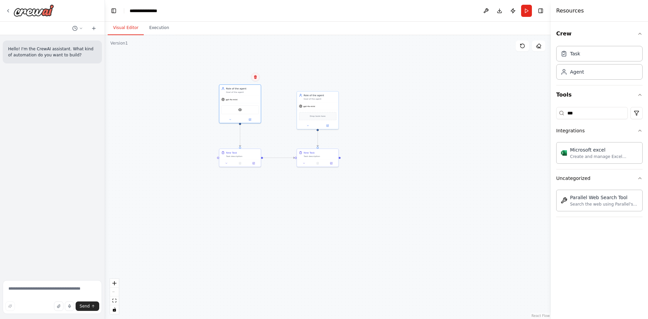
click at [254, 77] on icon at bounding box center [255, 77] width 4 height 4
click at [235, 77] on button "Confirm" at bounding box center [236, 77] width 24 height 8
click at [247, 153] on div "New Task" at bounding box center [242, 151] width 33 height 3
click at [255, 141] on icon at bounding box center [255, 142] width 3 height 4
click at [233, 142] on button "Confirm" at bounding box center [236, 142] width 24 height 8
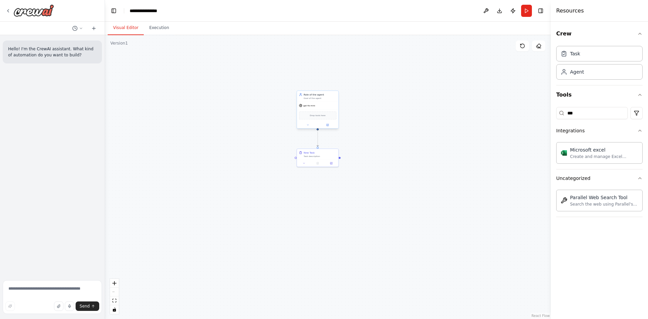
click at [318, 102] on div "gpt-4o-mini" at bounding box center [318, 105] width 42 height 7
click at [333, 83] on icon at bounding box center [333, 84] width 3 height 4
click at [308, 82] on button "Confirm" at bounding box center [314, 84] width 24 height 8
click at [326, 157] on div "Task description" at bounding box center [320, 155] width 33 height 3
click at [331, 139] on button at bounding box center [333, 141] width 9 height 9
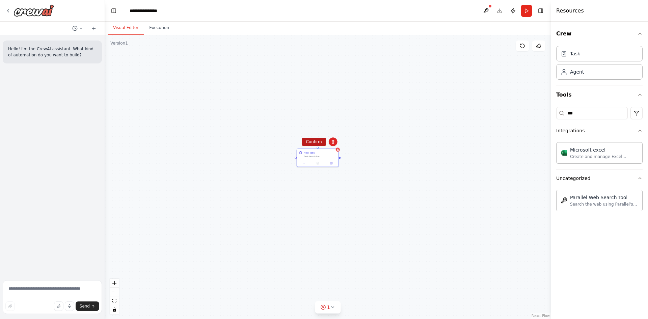
click at [313, 140] on button "Confirm" at bounding box center [314, 142] width 24 height 8
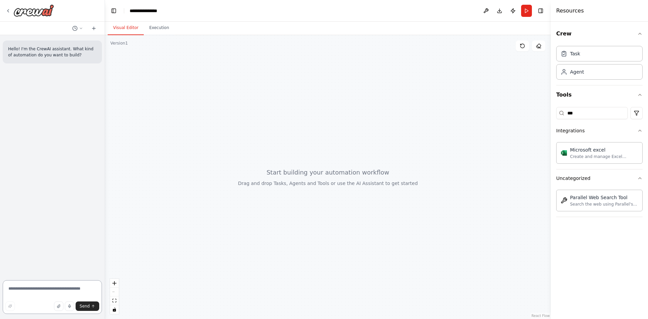
click at [39, 290] on textarea at bounding box center [52, 297] width 99 height 34
drag, startPoint x: 27, startPoint y: 286, endPoint x: -5, endPoint y: 281, distance: 31.7
click at [0, 281] on html "**********" at bounding box center [324, 159] width 648 height 319
drag, startPoint x: 57, startPoint y: 283, endPoint x: 79, endPoint y: 285, distance: 21.4
click at [79, 285] on textarea "**********" at bounding box center [52, 295] width 99 height 38
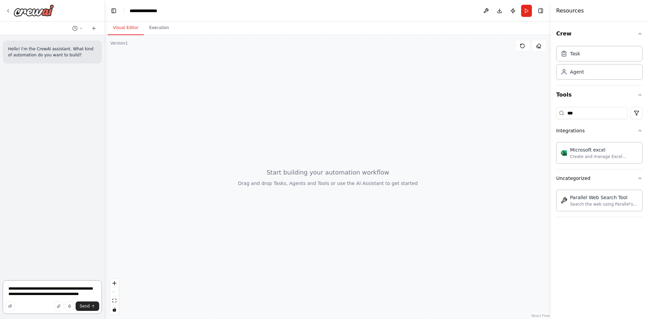
click at [94, 295] on textarea "**********" at bounding box center [52, 297] width 99 height 34
click at [59, 292] on textarea "**********" at bounding box center [52, 289] width 99 height 49
click at [55, 297] on textarea "**********" at bounding box center [52, 289] width 99 height 49
click at [63, 292] on textarea "**********" at bounding box center [52, 283] width 99 height 59
click at [36, 296] on textarea "**********" at bounding box center [52, 283] width 99 height 59
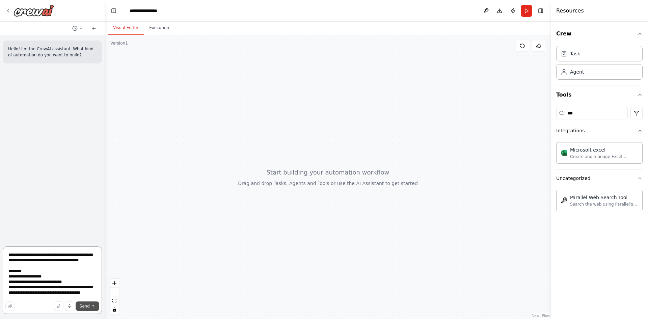
type textarea "**********"
click at [85, 307] on span "Send" at bounding box center [85, 305] width 10 height 5
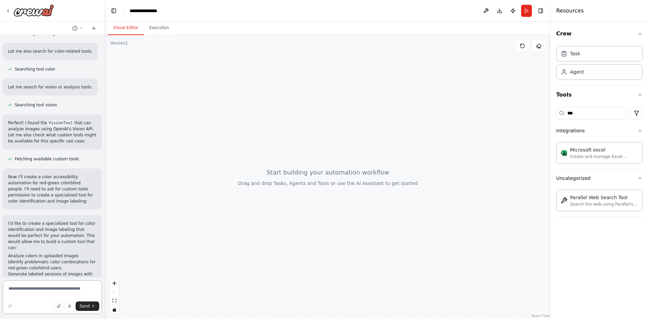
scroll to position [293, 0]
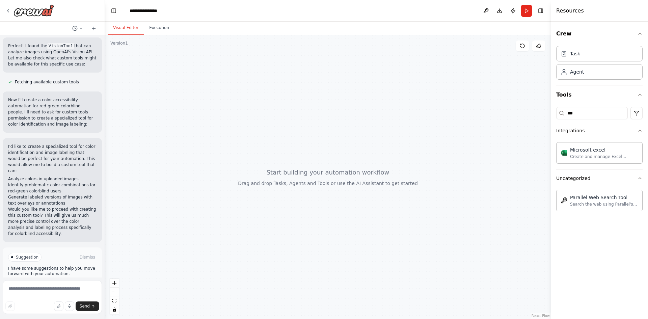
click at [50, 283] on span "Enable coding skills" at bounding box center [55, 285] width 40 height 5
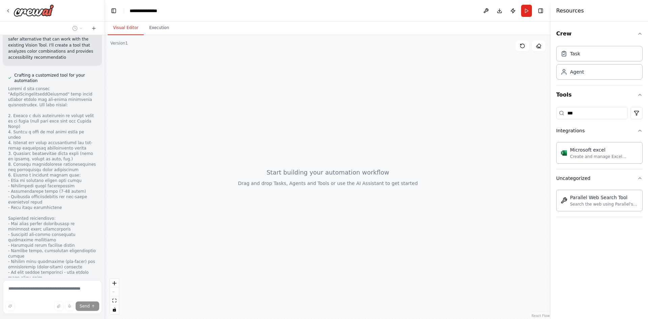
scroll to position [805, 0]
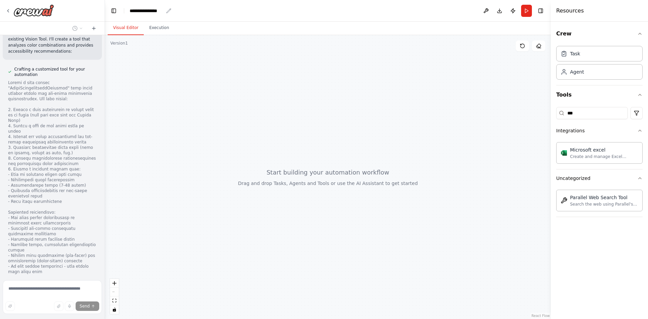
click at [169, 9] on icon "breadcrumb" at bounding box center [168, 10] width 5 height 5
click at [145, 10] on div "**********" at bounding box center [147, 10] width 34 height 7
click at [145, 10] on div "**********" at bounding box center [155, 10] width 51 height 7
click at [226, 44] on div at bounding box center [328, 177] width 446 height 284
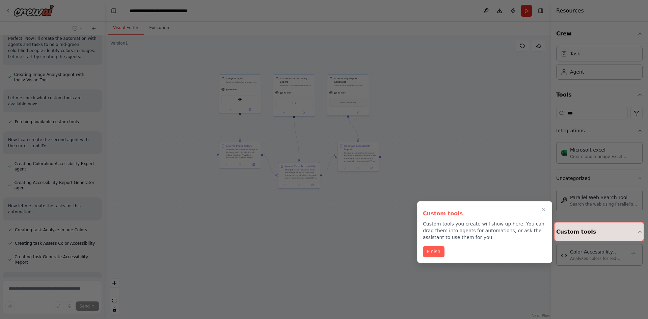
scroll to position [1148, 0]
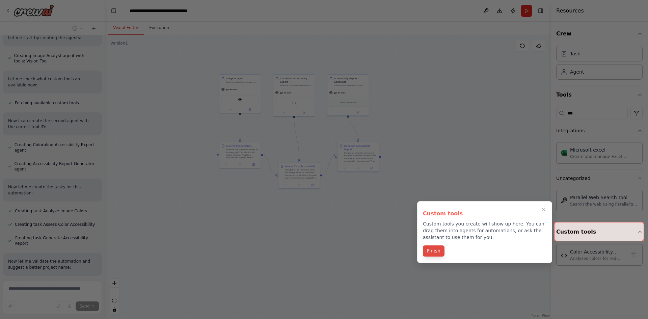
click at [440, 250] on button "Finish" at bounding box center [434, 250] width 22 height 11
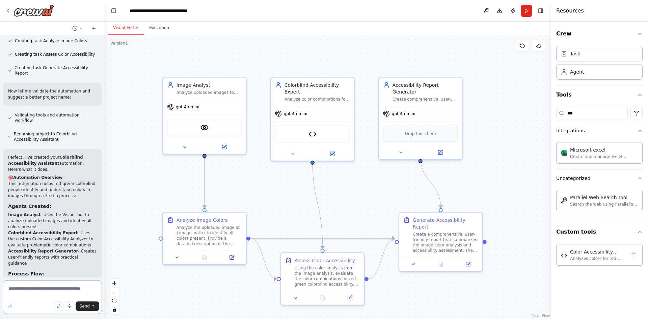
scroll to position [1266, 0]
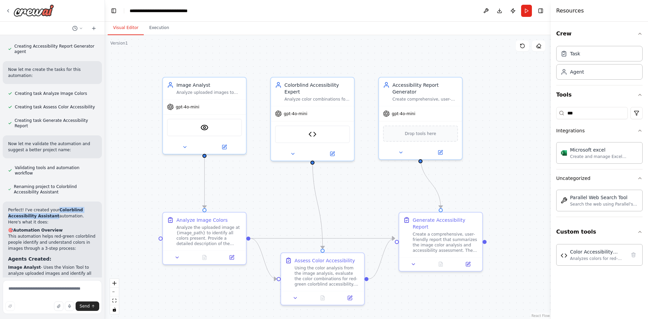
drag, startPoint x: 53, startPoint y: 143, endPoint x: 50, endPoint y: 149, distance: 7.1
click at [50, 207] on p "Perfect! I've created your Colorblind Accessibility Assistant automation. Here'…" at bounding box center [52, 216] width 88 height 18
copy strong "Colorblind Accessibility Assistant"
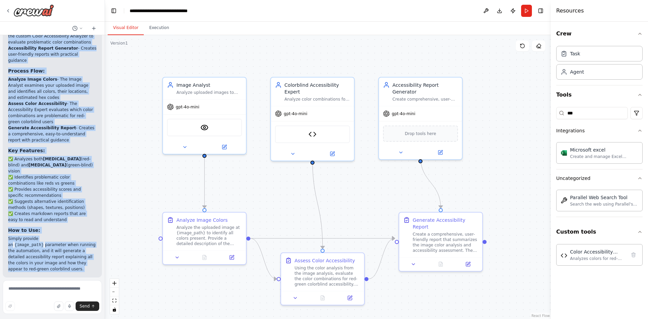
scroll to position [1536, 0]
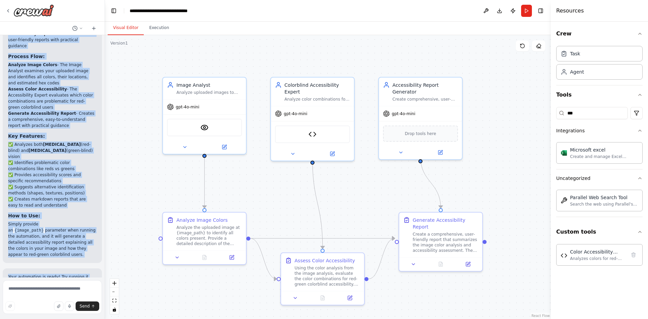
drag, startPoint x: 7, startPoint y: 161, endPoint x: 54, endPoint y: 169, distance: 47.0
click at [54, 169] on div "Perfect! I've created your Colorblind Accessibility Assistant automation. Here'…" at bounding box center [52, 96] width 99 height 331
copy div "🎯 Loremipsum Dolorsit Amet consectetu adipi eli-seddo eiusmodtem incidi utlabor…"
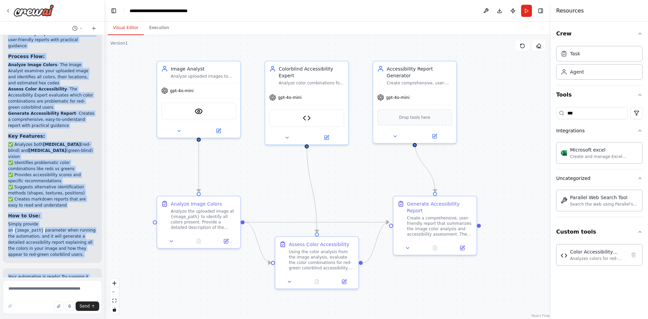
drag, startPoint x: 133, startPoint y: 158, endPoint x: 128, endPoint y: 141, distance: 17.2
click at [128, 141] on div ".deletable-edge-delete-btn { width: 20px; height: 20px; border: 0px solid #ffff…" at bounding box center [328, 177] width 446 height 284
click at [127, 141] on div ".deletable-edge-delete-btn { width: 20px; height: 20px; border: 0px solid #ffff…" at bounding box center [328, 177] width 446 height 284
click at [83, 221] on p "Simply provide an {image_path} parameter when running the automation, and it wi…" at bounding box center [52, 239] width 88 height 36
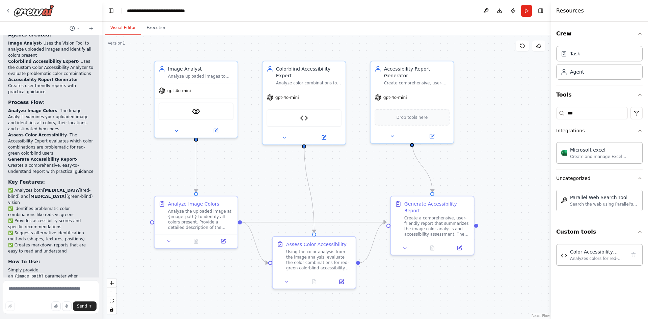
scroll to position [1524, 0]
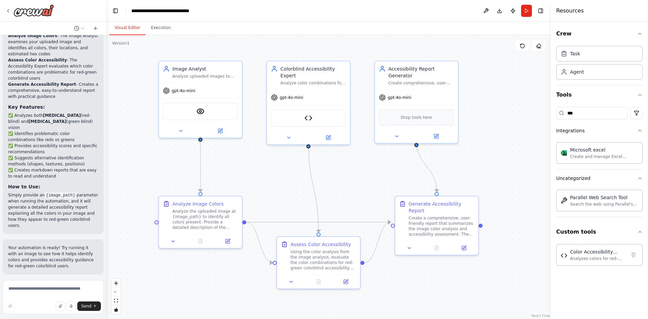
drag, startPoint x: 102, startPoint y: 249, endPoint x: 107, endPoint y: 105, distance: 143.5
click at [107, 105] on div "Hello! I'm the CrewAI assistant. What kind of automation do you want to build? …" at bounding box center [324, 159] width 648 height 319
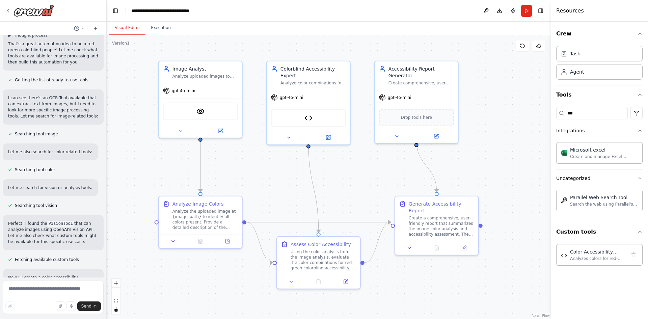
scroll to position [0, 0]
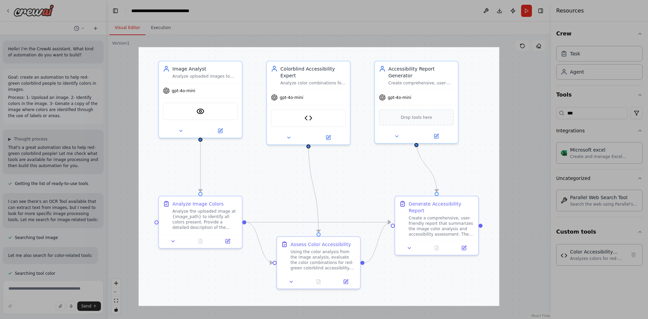
drag, startPoint x: 139, startPoint y: 47, endPoint x: 499, endPoint y: 306, distance: 443.5
click at [499, 306] on div "1068 X 766" at bounding box center [324, 159] width 648 height 319
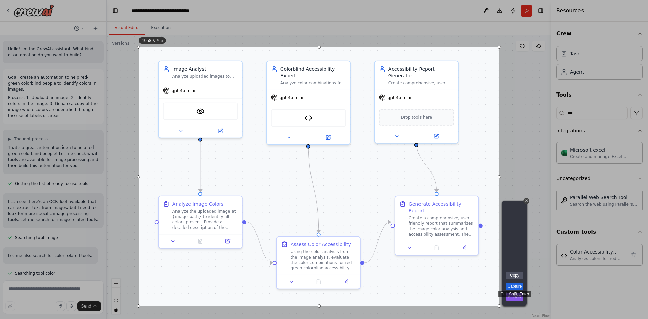
click at [516, 288] on link "Capture" at bounding box center [515, 285] width 18 height 7
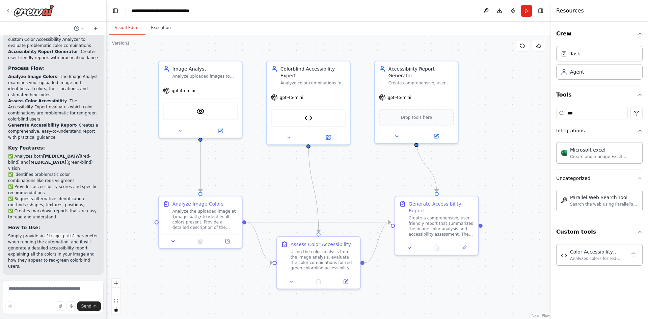
scroll to position [1524, 0]
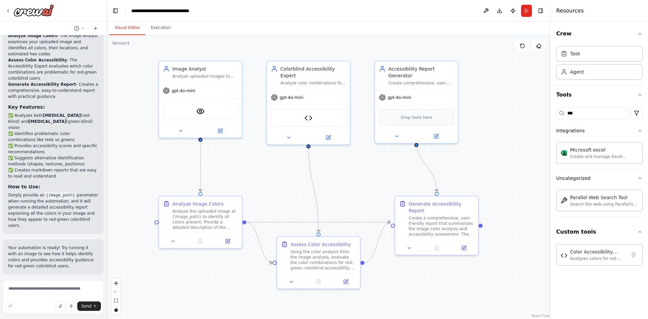
click at [57, 316] on span "Run Automation" at bounding box center [56, 318] width 33 height 5
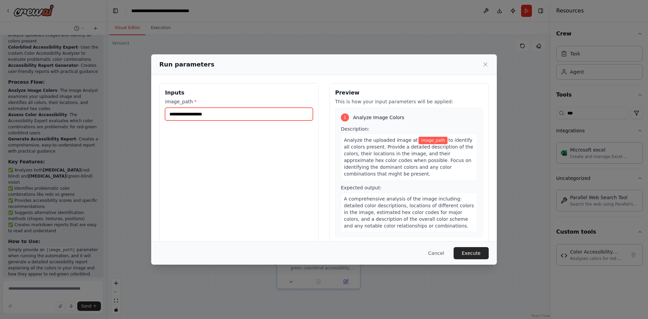
click at [217, 112] on input "image_path *" at bounding box center [239, 114] width 148 height 13
paste input "**********"
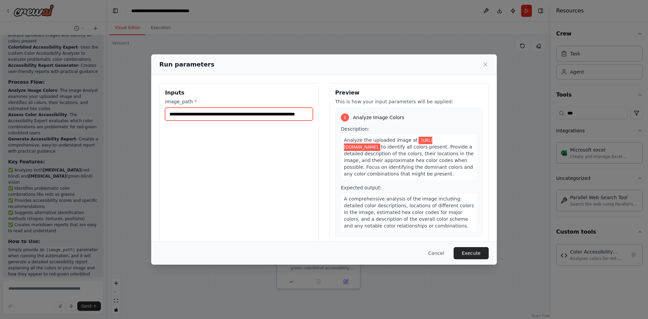
scroll to position [0, 20]
type input "**********"
click at [466, 253] on button "Execute" at bounding box center [471, 253] width 35 height 12
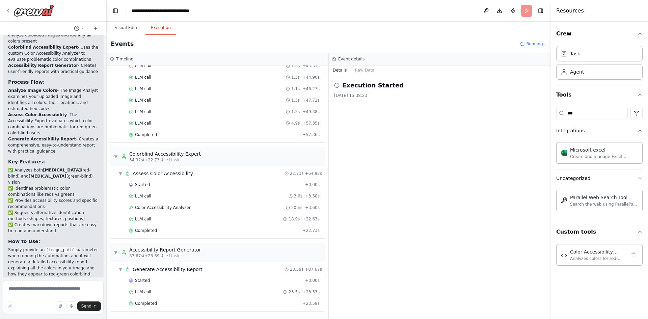
scroll to position [1524, 0]
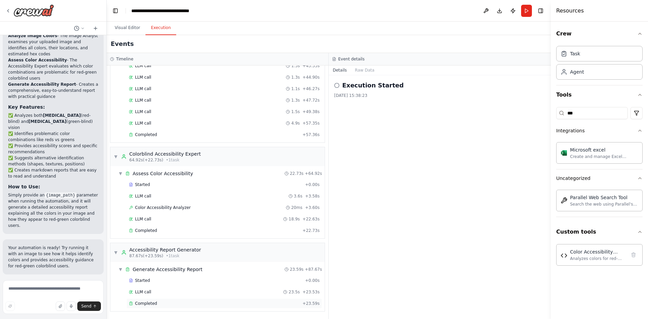
click at [224, 299] on div "Completed + 23.59s" at bounding box center [224, 303] width 195 height 10
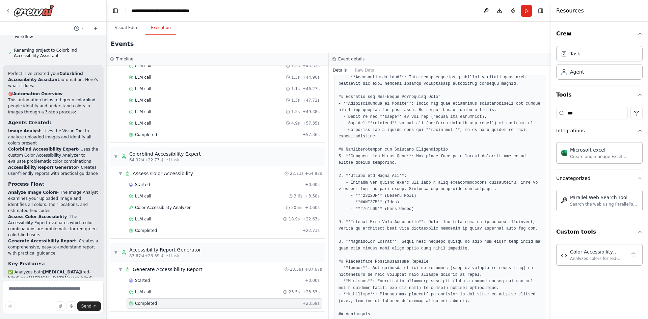
scroll to position [1356, 0]
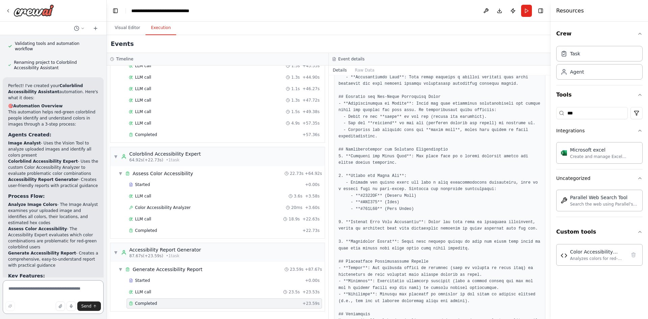
click at [72, 289] on textarea at bounding box center [53, 297] width 101 height 34
click at [29, 279] on textarea "**********" at bounding box center [53, 292] width 101 height 43
click at [80, 281] on textarea "**********" at bounding box center [53, 292] width 101 height 43
click at [79, 286] on textarea "**********" at bounding box center [53, 292] width 101 height 43
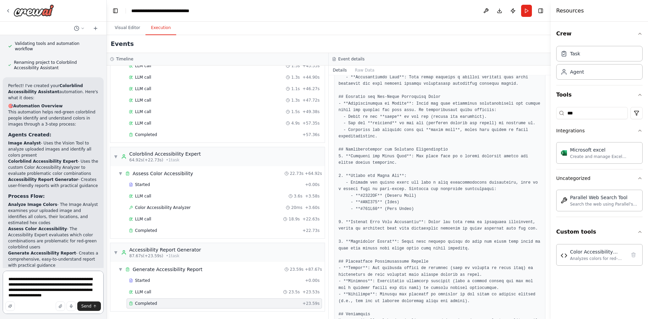
click at [52, 285] on textarea "**********" at bounding box center [53, 292] width 101 height 43
click at [64, 286] on textarea "**********" at bounding box center [53, 292] width 101 height 43
click at [52, 284] on textarea "**********" at bounding box center [53, 292] width 101 height 43
click at [48, 297] on textarea "**********" at bounding box center [53, 292] width 101 height 43
click at [71, 291] on textarea "**********" at bounding box center [53, 289] width 101 height 49
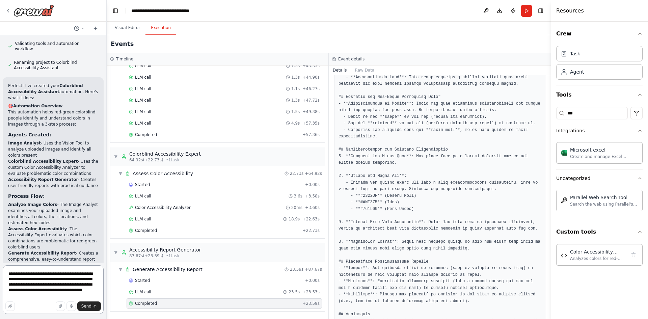
drag, startPoint x: 53, startPoint y: 279, endPoint x: 62, endPoint y: 280, distance: 9.5
click at [62, 280] on textarea "**********" at bounding box center [53, 289] width 101 height 49
click at [23, 296] on textarea "**********" at bounding box center [53, 289] width 101 height 49
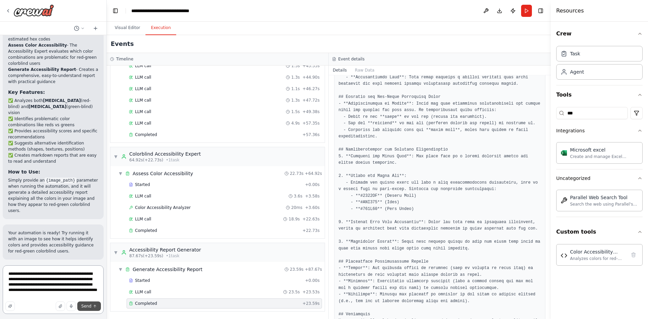
type textarea "**********"
click at [87, 308] on span "Send" at bounding box center [86, 305] width 10 height 5
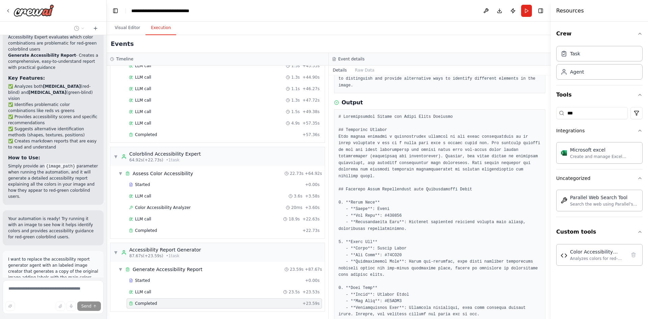
scroll to position [0, 0]
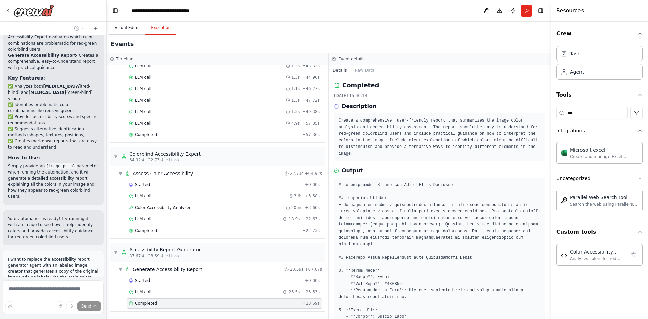
click at [123, 26] on button "Visual Editor" at bounding box center [127, 28] width 36 height 14
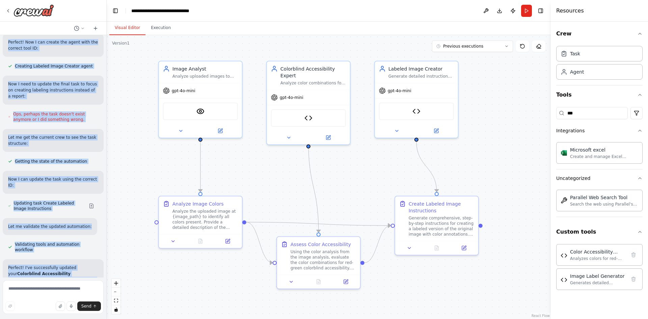
scroll to position [2289, 0]
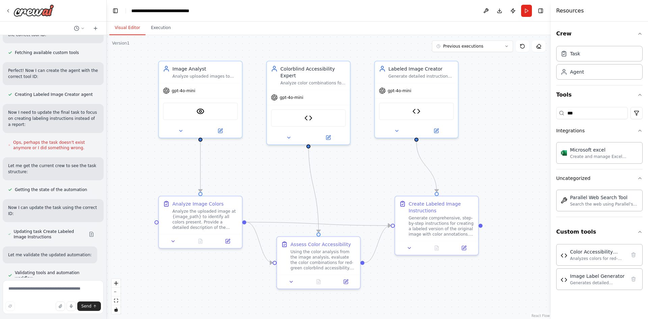
drag, startPoint x: 61, startPoint y: 154, endPoint x: 4, endPoint y: 223, distance: 89.4
copy div "Loremipsum Dolorsitametc Adipiscin elitseddoe te incidid utl etdolo magnaaliq e…"
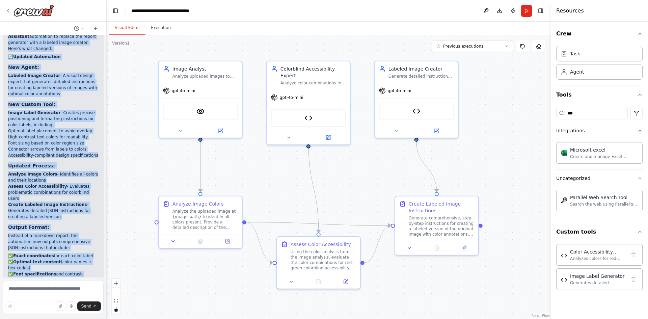
scroll to position [2652, 0]
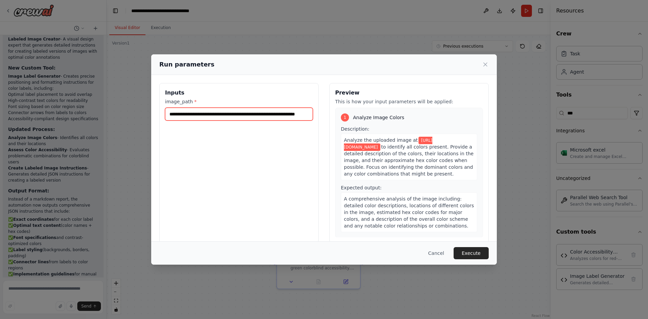
click at [213, 114] on input "**********" at bounding box center [239, 114] width 148 height 13
click at [214, 114] on input "**********" at bounding box center [239, 114] width 148 height 13
paste input "text"
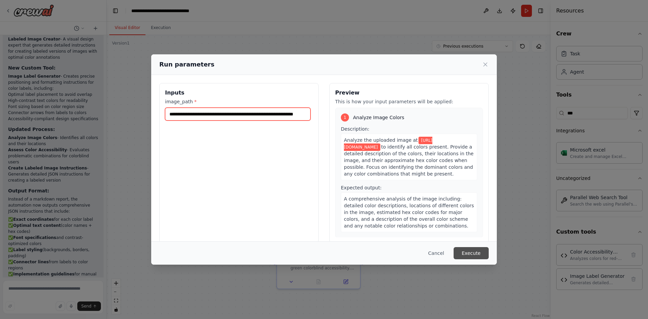
type input "**********"
click at [470, 256] on button "Execute" at bounding box center [471, 253] width 35 height 12
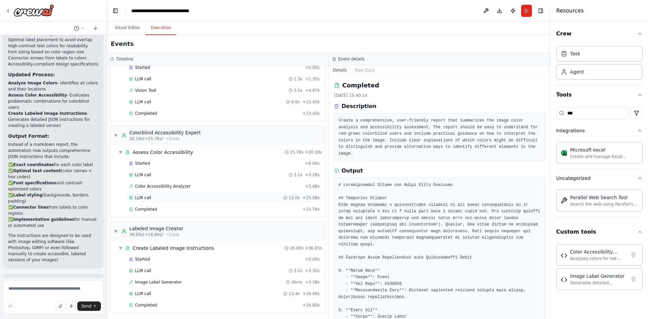
scroll to position [41, 0]
click at [162, 302] on div "Completed" at bounding box center [214, 303] width 171 height 5
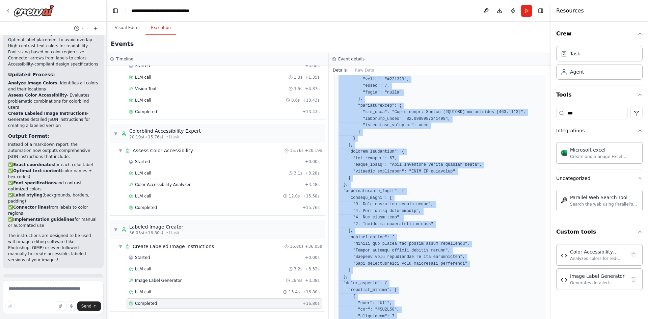
scroll to position [1207, 0]
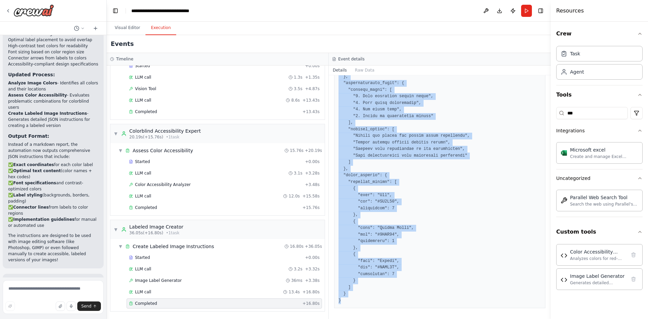
drag, startPoint x: 338, startPoint y: 185, endPoint x: 378, endPoint y: 301, distance: 122.7
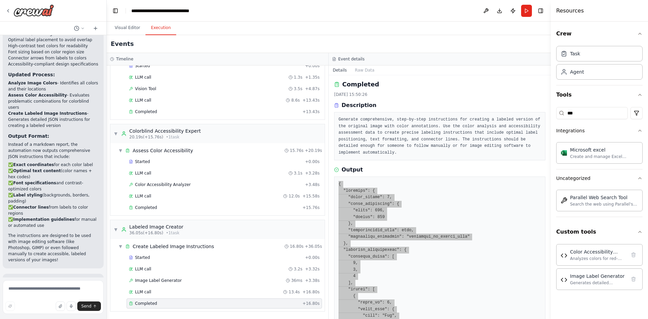
scroll to position [0, 0]
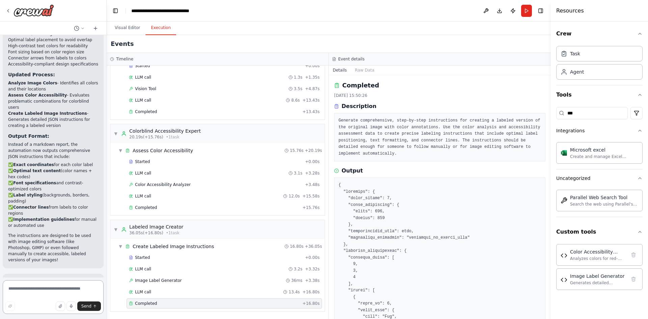
click at [46, 288] on textarea at bounding box center [53, 297] width 101 height 34
type textarea "**********"
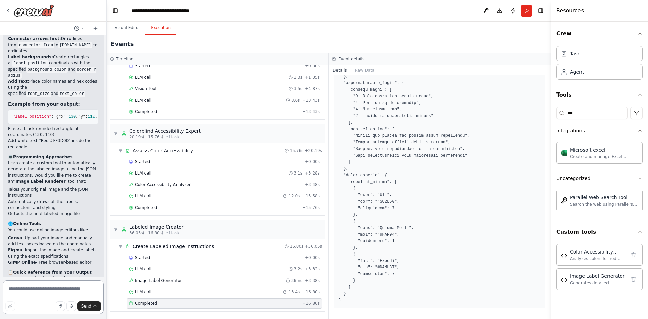
scroll to position [3068, 0]
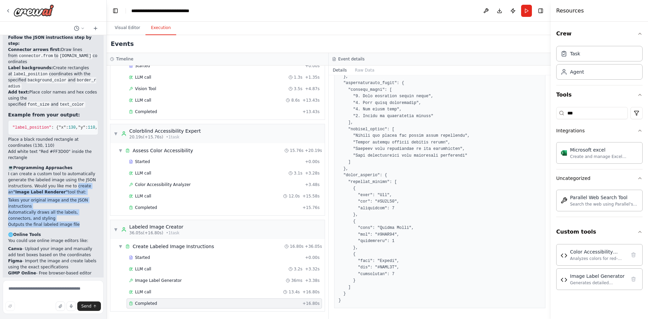
drag, startPoint x: 71, startPoint y: 81, endPoint x: 78, endPoint y: 120, distance: 40.2
click at [78, 120] on div "Great question! The JSON output from your automation contains detailed instruct…" at bounding box center [53, 184] width 90 height 441
copy div "create an "Image Label Renderer" tool that: Takes your original image and the J…"
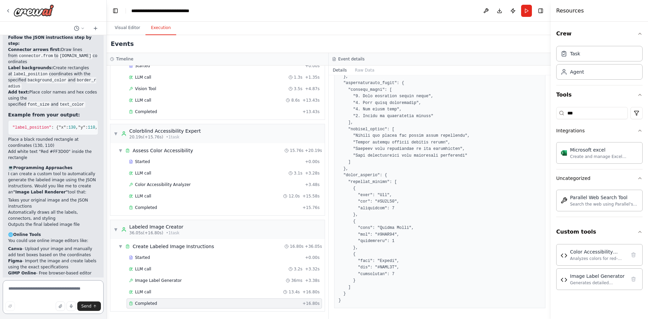
click at [42, 293] on textarea at bounding box center [53, 297] width 101 height 34
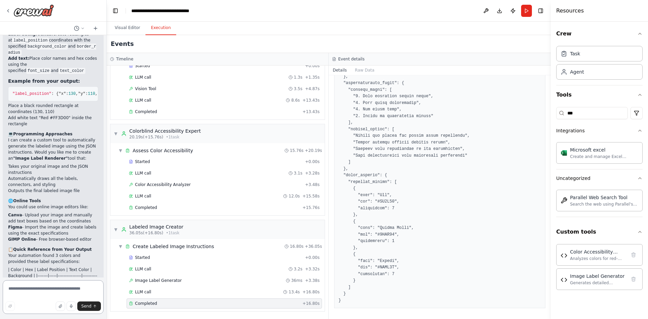
paste textarea "**********"
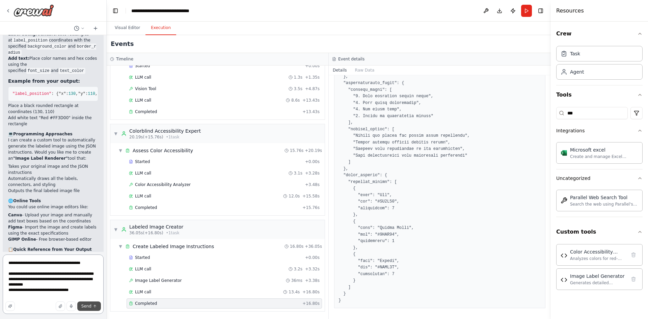
type textarea "**********"
click at [86, 306] on span "Send" at bounding box center [86, 305] width 10 height 5
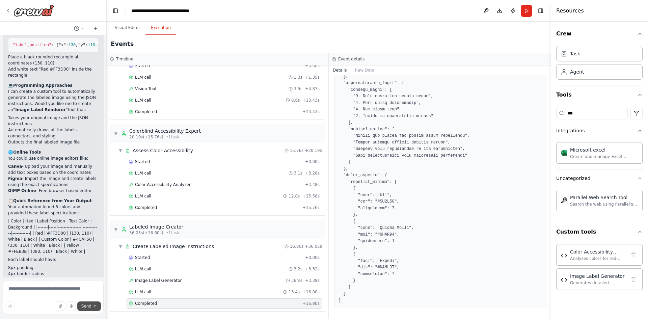
scroll to position [3188, 0]
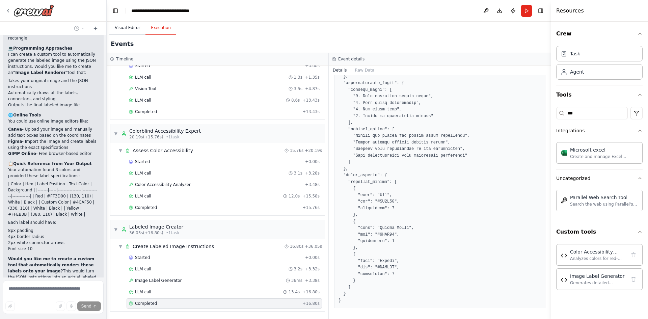
click at [125, 27] on button "Visual Editor" at bounding box center [127, 28] width 36 height 14
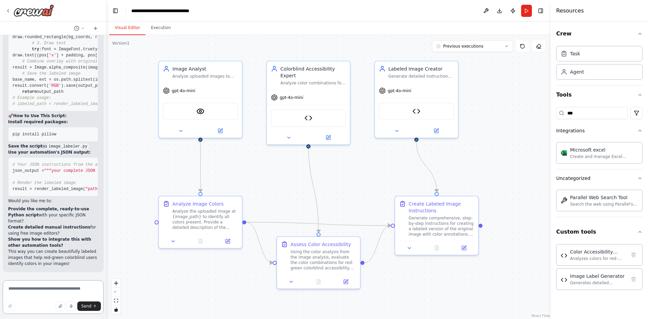
scroll to position [4299, 0]
click at [30, 288] on textarea at bounding box center [53, 297] width 101 height 34
type textarea "***"
click at [37, 288] on textarea at bounding box center [53, 297] width 101 height 34
type textarea "***"
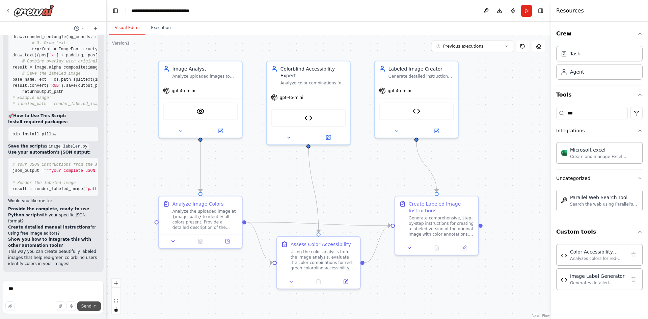
click at [88, 305] on span "Send" at bounding box center [86, 305] width 10 height 5
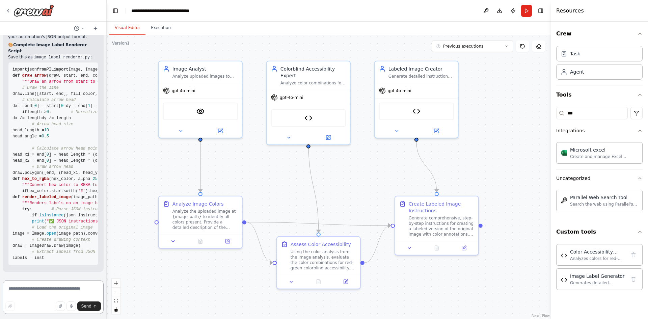
scroll to position [4797, 0]
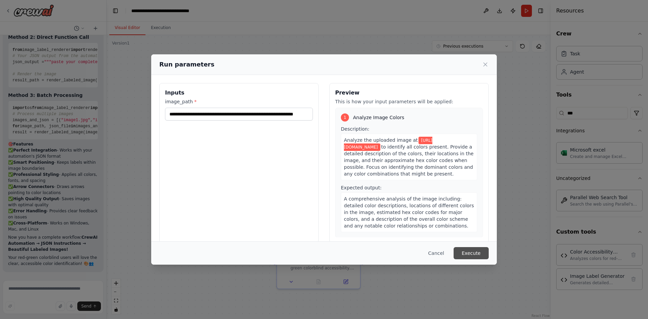
click at [465, 251] on button "Execute" at bounding box center [471, 253] width 35 height 12
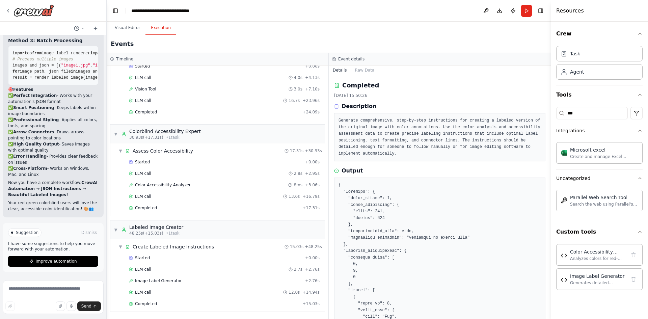
scroll to position [41, 0]
click at [154, 303] on span "Completed" at bounding box center [146, 303] width 22 height 5
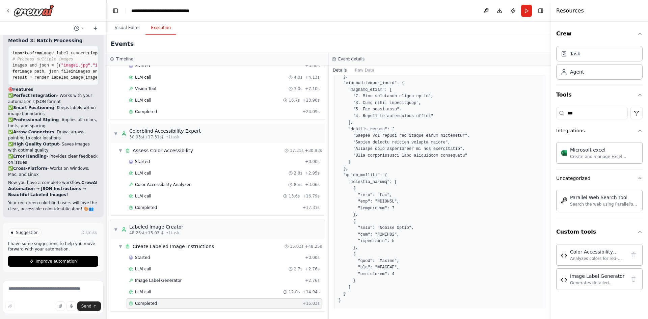
click at [147, 303] on span "Completed" at bounding box center [146, 303] width 22 height 5
click at [148, 294] on span "LLM call" at bounding box center [143, 291] width 16 height 5
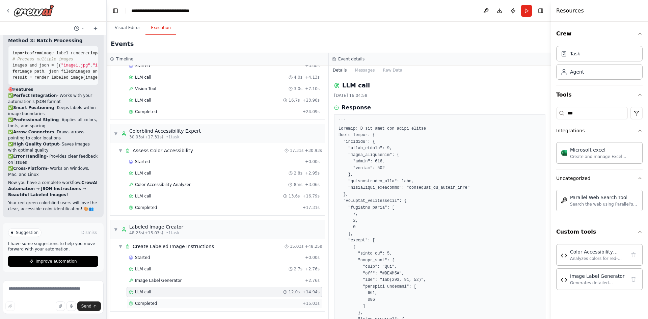
click at [151, 302] on span "Completed" at bounding box center [146, 303] width 22 height 5
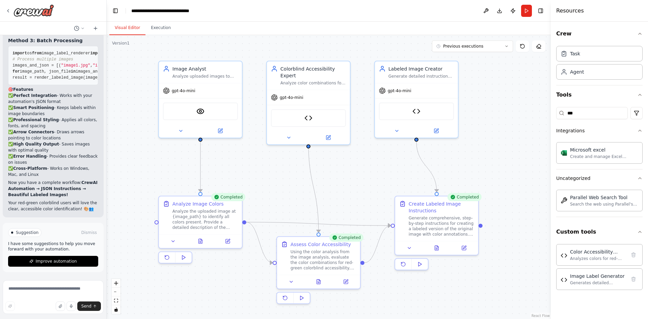
click at [127, 30] on button "Visual Editor" at bounding box center [127, 28] width 36 height 14
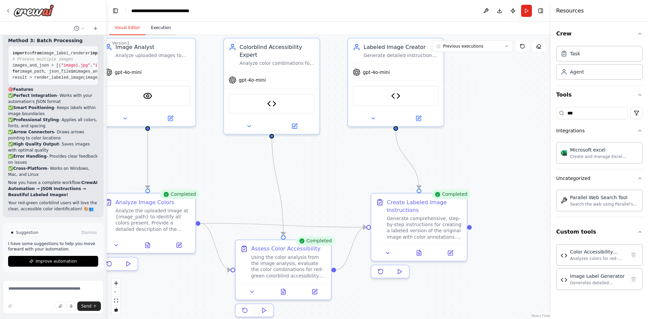
click at [160, 27] on button "Execution" at bounding box center [160, 28] width 31 height 14
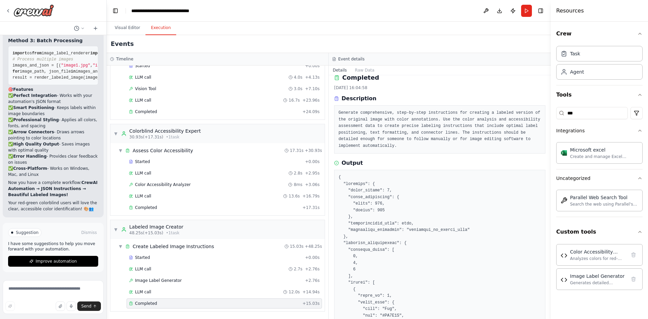
scroll to position [0, 0]
